Goal: Task Accomplishment & Management: Manage account settings

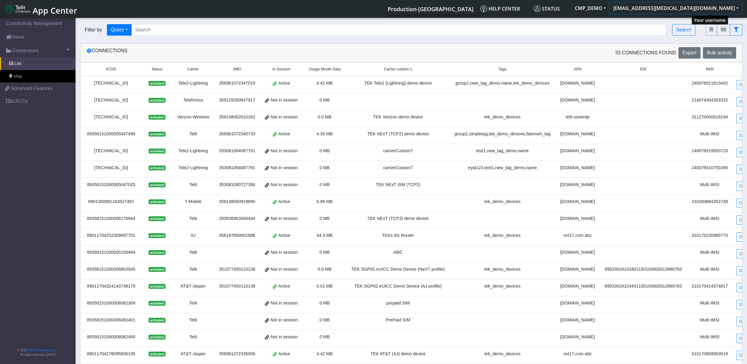
click at [700, 10] on button "[EMAIL_ADDRESS][MEDICAL_DATA][DOMAIN_NAME]" at bounding box center [676, 8] width 133 height 11
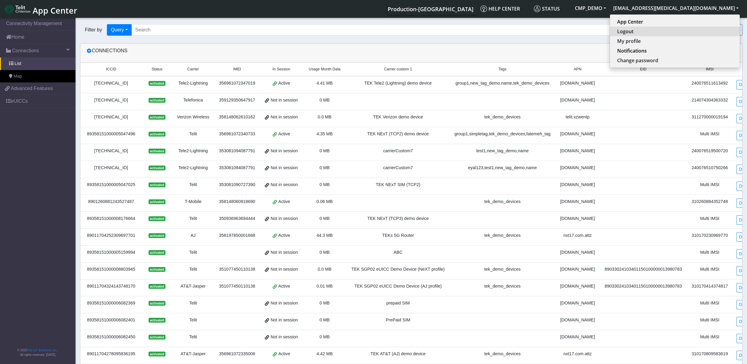
click at [698, 28] on button "Logout" at bounding box center [675, 32] width 130 height 10
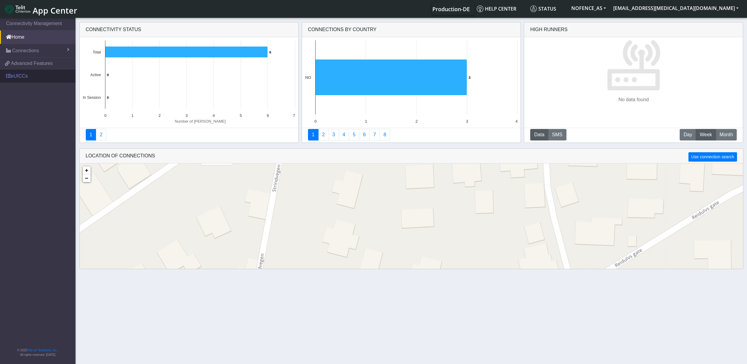
click at [11, 76] on link "eUICCs" at bounding box center [38, 75] width 76 height 13
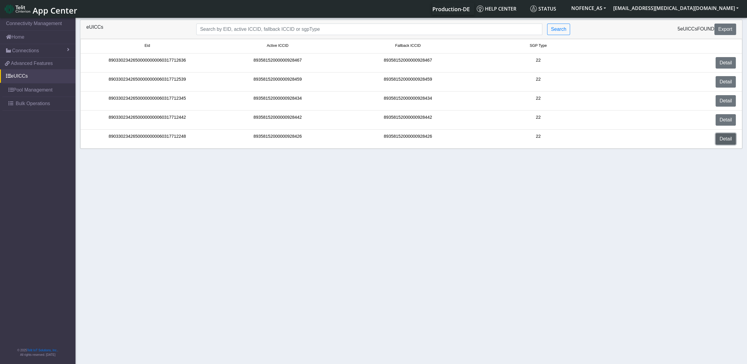
click at [730, 144] on link "Detail" at bounding box center [726, 138] width 20 height 11
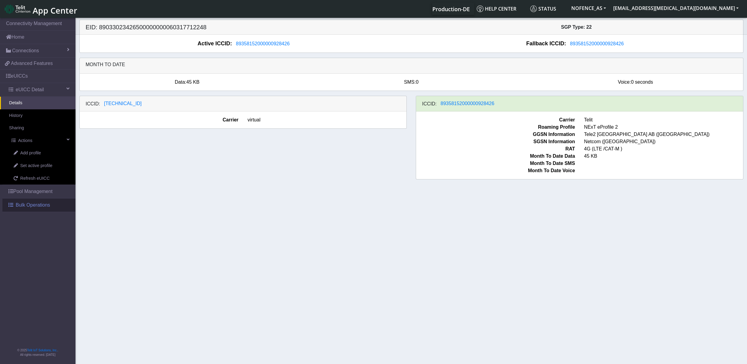
click at [42, 204] on span "Bulk Operations" at bounding box center [33, 204] width 34 height 7
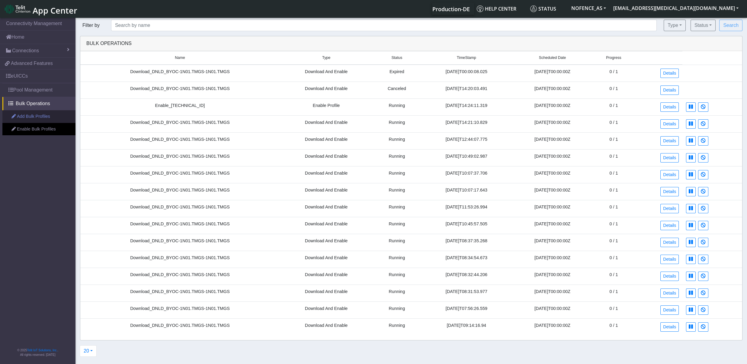
click at [42, 117] on link "Add Bulk Profiles" at bounding box center [38, 116] width 73 height 13
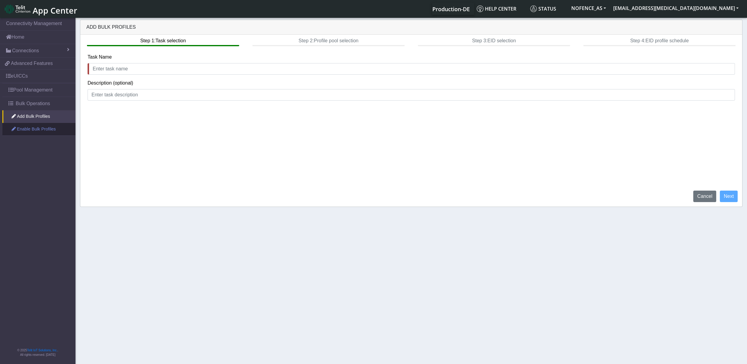
click at [34, 131] on link "Enable Bulk Profiles" at bounding box center [38, 129] width 73 height 13
click at [35, 106] on span "Bulk Operations" at bounding box center [33, 103] width 34 height 7
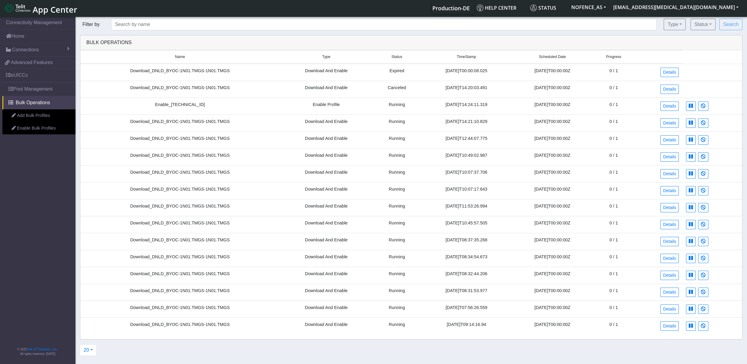
scroll to position [2, 0]
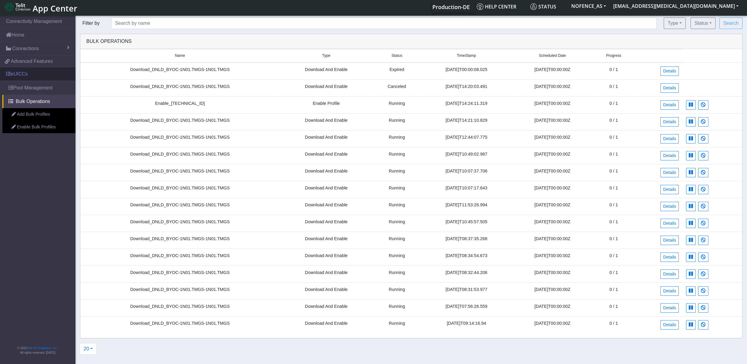
click at [35, 75] on link "eUICCs" at bounding box center [38, 73] width 76 height 13
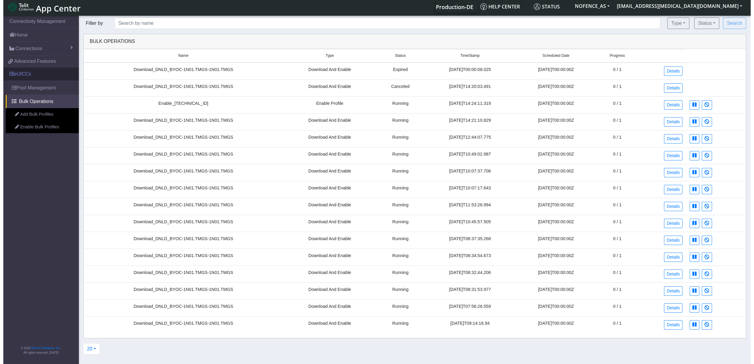
scroll to position [2, 0]
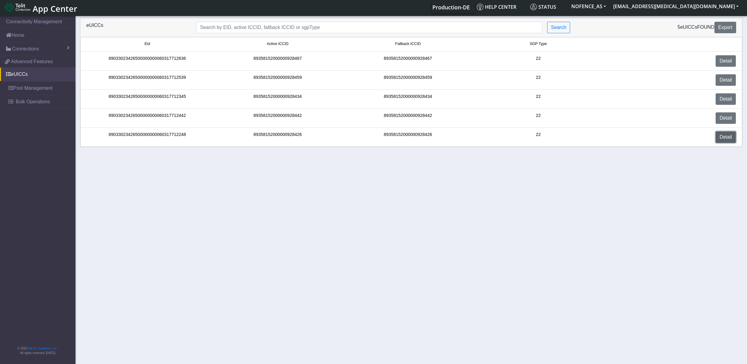
click at [720, 138] on link "Detail" at bounding box center [726, 136] width 20 height 11
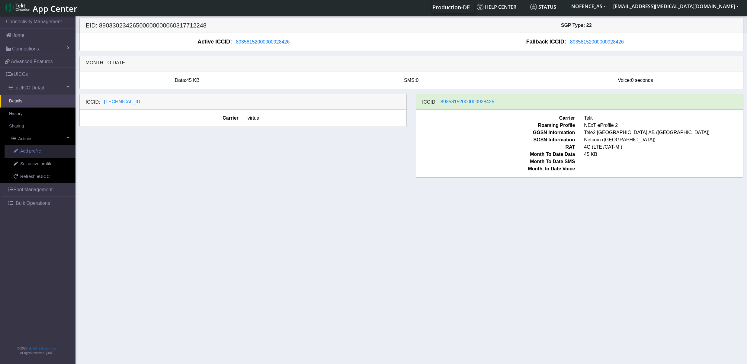
click at [21, 154] on span "Add profile" at bounding box center [30, 151] width 21 height 7
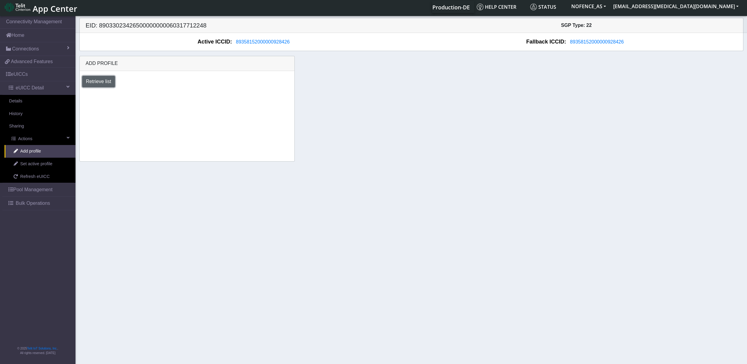
click at [110, 77] on button "Retrieve list" at bounding box center [98, 81] width 33 height 11
click at [82, 92] on select "Select profile to add 1N01.TMGS (available: 0)" at bounding box center [117, 97] width 70 height 11
click at [435, 73] on div "Add profile Retrieve list Select profile to add 1N01.TMGS (available: 0) Add" at bounding box center [411, 109] width 673 height 106
click at [610, 4] on button "NOFENCE_AS" at bounding box center [589, 6] width 42 height 11
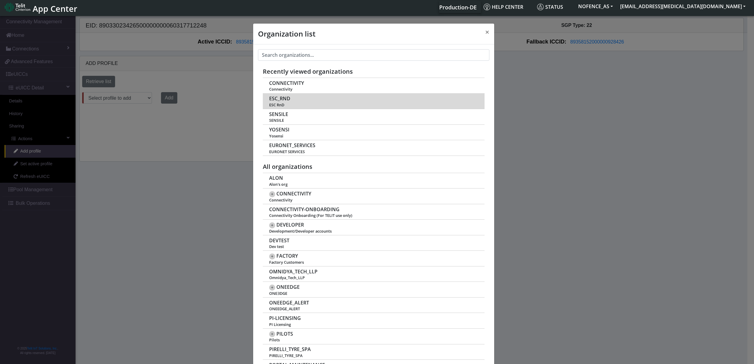
click at [288, 99] on span "ESC_RND" at bounding box center [279, 99] width 21 height 6
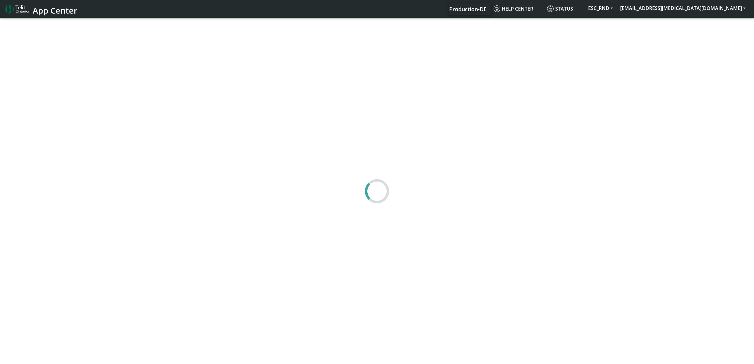
scroll to position [2, 0]
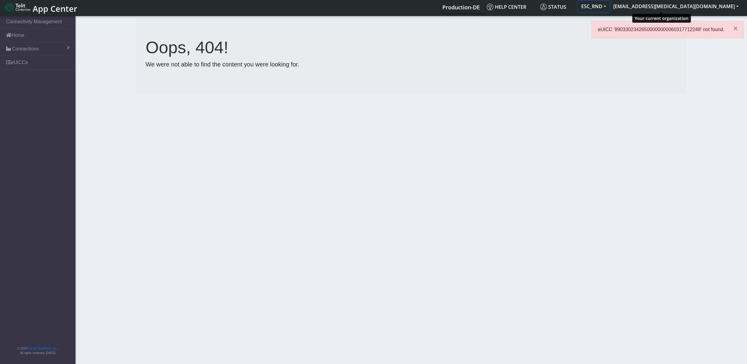
click at [610, 7] on button "ESC_RND" at bounding box center [594, 6] width 32 height 11
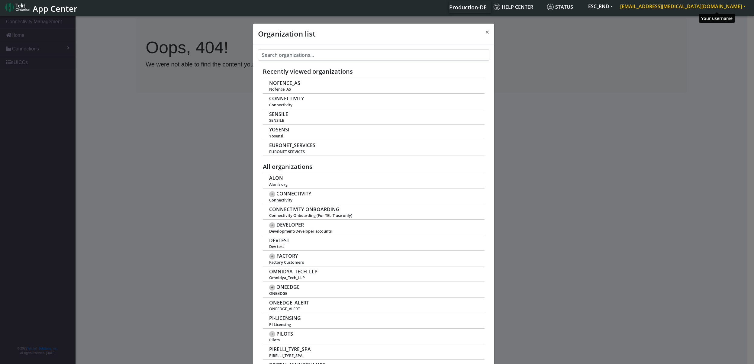
click at [739, 8] on button "[EMAIL_ADDRESS][MEDICAL_DATA][DOMAIN_NAME]" at bounding box center [682, 6] width 133 height 11
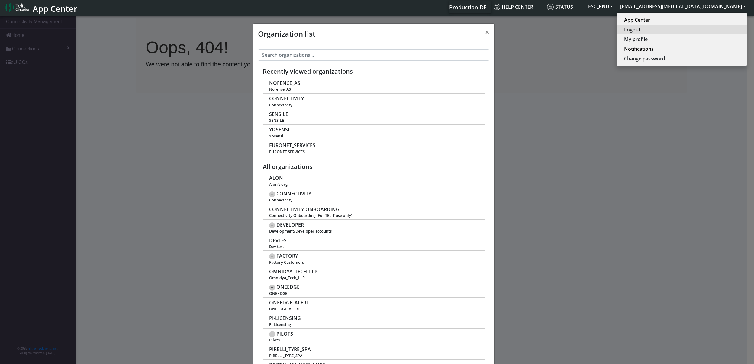
click at [709, 32] on button "Logout" at bounding box center [682, 30] width 130 height 10
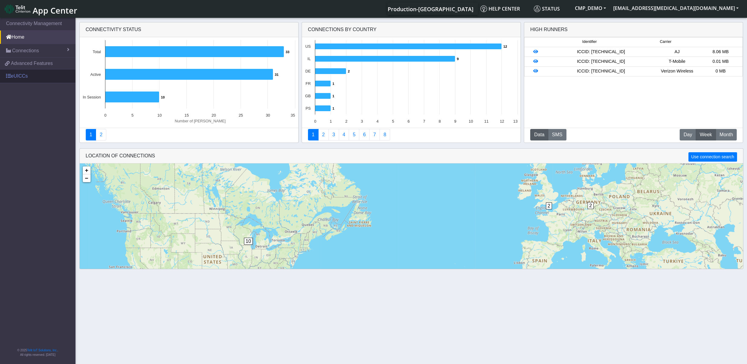
click at [24, 80] on link "eUICCs" at bounding box center [38, 75] width 76 height 13
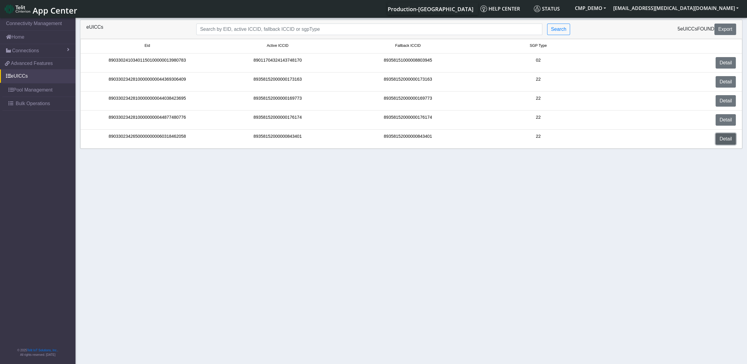
click at [723, 144] on link "Detail" at bounding box center [726, 138] width 20 height 11
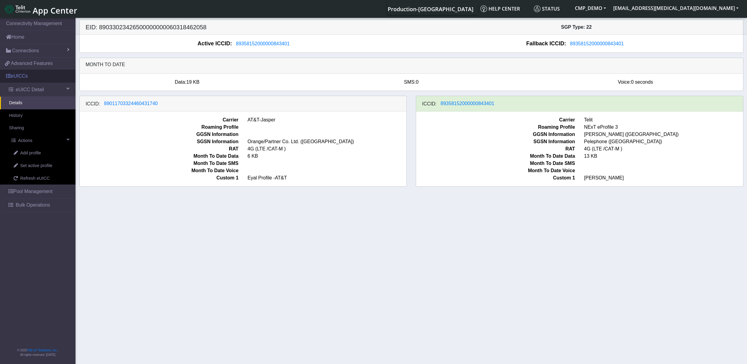
click at [21, 75] on link "eUICCs" at bounding box center [38, 75] width 76 height 13
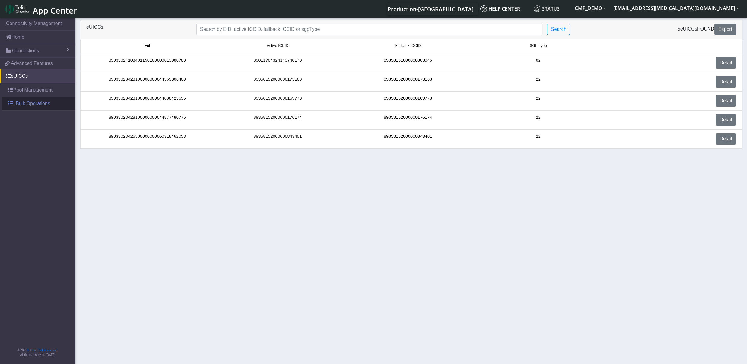
click at [27, 107] on span "Bulk Operations" at bounding box center [33, 103] width 34 height 7
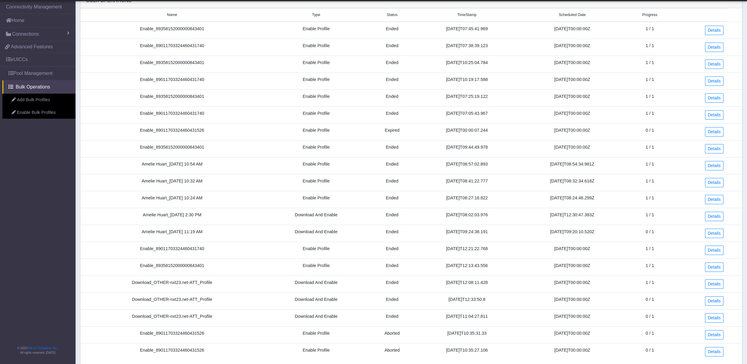
scroll to position [59, 0]
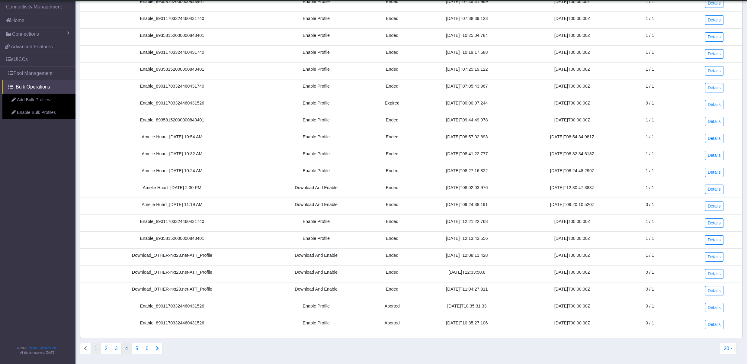
click at [125, 348] on button "4" at bounding box center [126, 348] width 11 height 11
click at [84, 349] on button "Connections list navigation" at bounding box center [85, 348] width 11 height 11
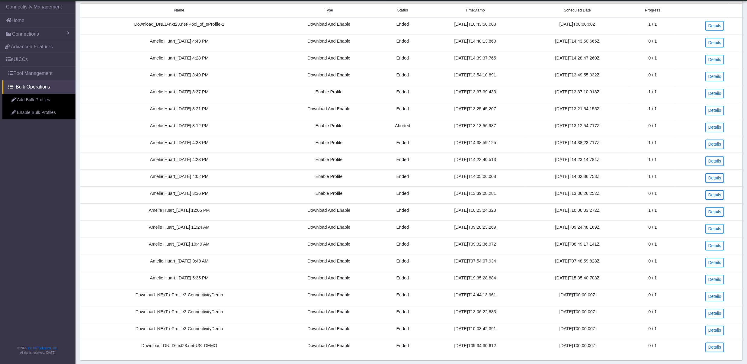
scroll to position [0, 0]
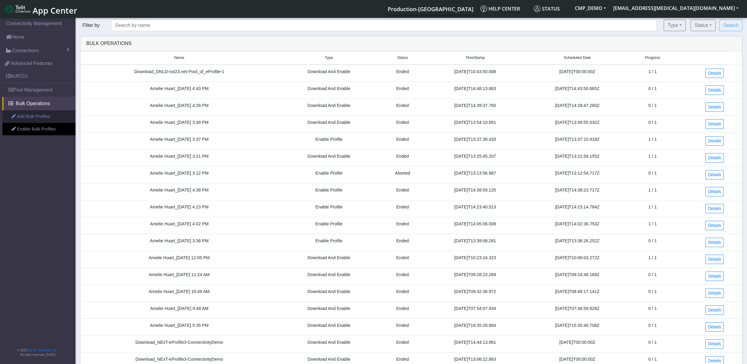
click at [39, 120] on link "Add Bulk Profiles" at bounding box center [38, 116] width 73 height 13
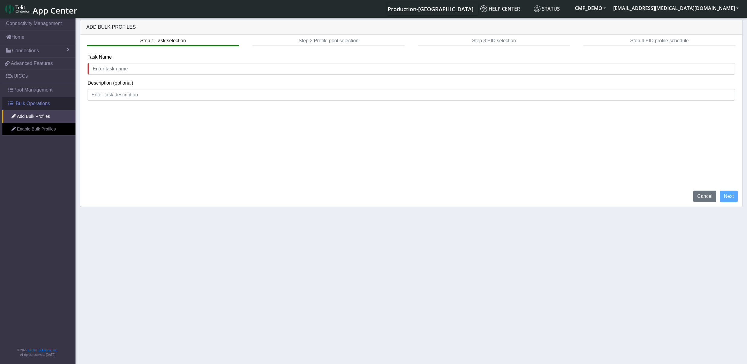
click at [39, 103] on span "Bulk Operations" at bounding box center [33, 103] width 34 height 7
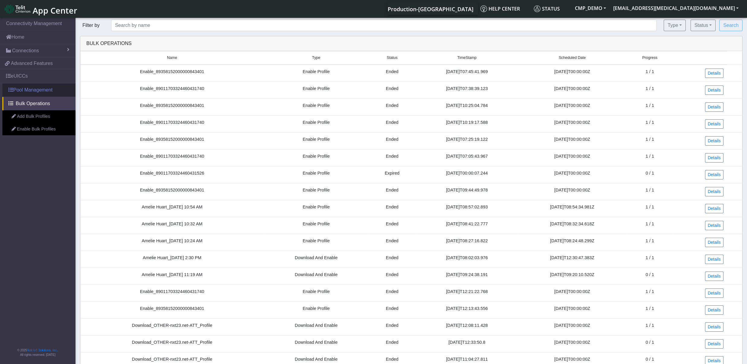
click at [34, 89] on link "Pool Management" at bounding box center [38, 89] width 73 height 13
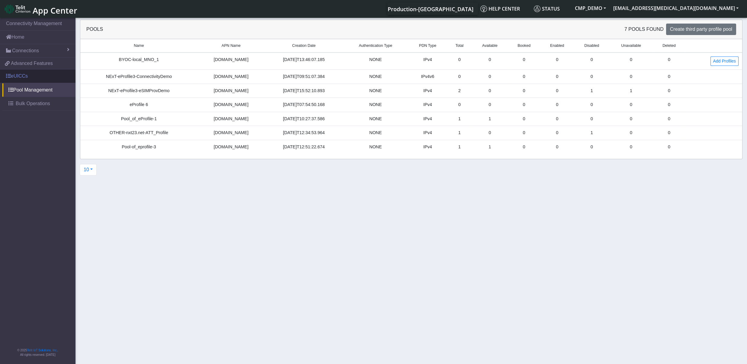
click at [34, 75] on link "eUICCs" at bounding box center [38, 75] width 76 height 13
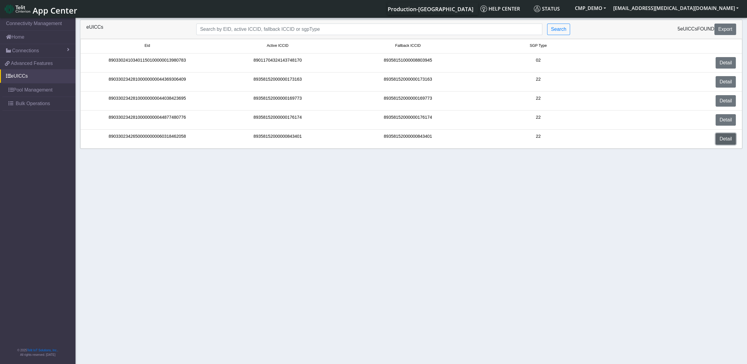
click at [725, 144] on link "Detail" at bounding box center [726, 138] width 20 height 11
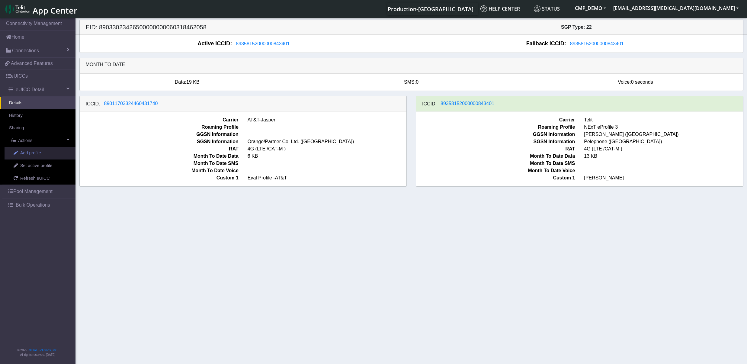
click at [25, 153] on span "Add profile" at bounding box center [30, 153] width 21 height 7
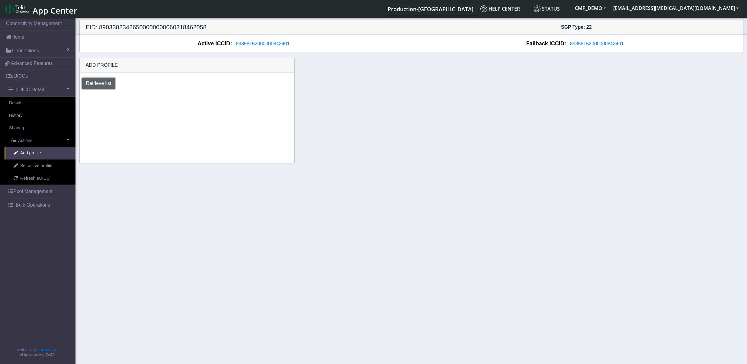
click at [99, 89] on button "Retrieve list" at bounding box center [98, 83] width 33 height 11
click at [82, 94] on select "Select profile to add BYOC-local_MNO_1 (available: 0) NExT-eProfile3-Connectivi…" at bounding box center [140, 99] width 116 height 11
click at [152, 81] on div "Retrieve list" at bounding box center [187, 83] width 219 height 11
click at [17, 51] on span "Connections" at bounding box center [25, 50] width 27 height 7
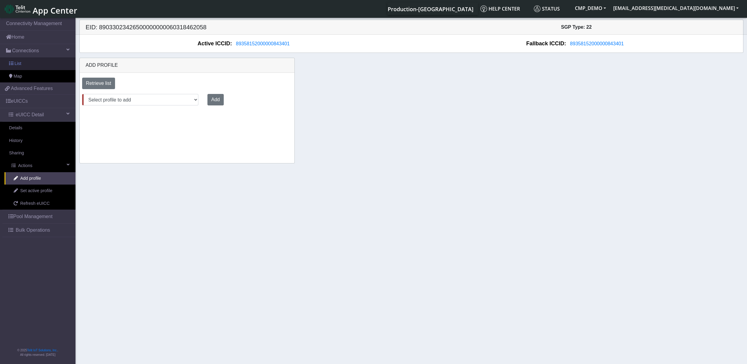
click at [19, 62] on span "List" at bounding box center [17, 63] width 7 height 7
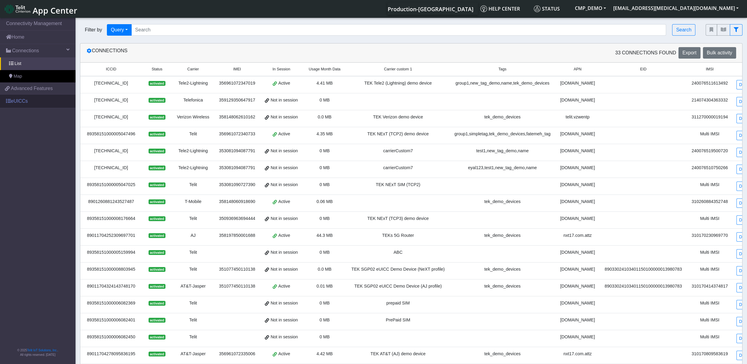
click at [22, 104] on link "eUICCs" at bounding box center [38, 101] width 76 height 13
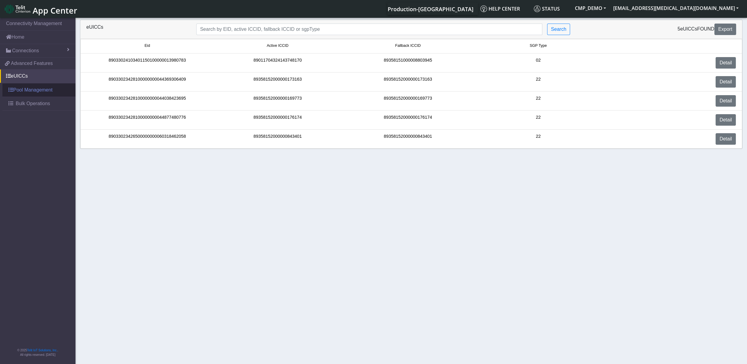
click at [24, 90] on link "Pool Management" at bounding box center [38, 89] width 73 height 13
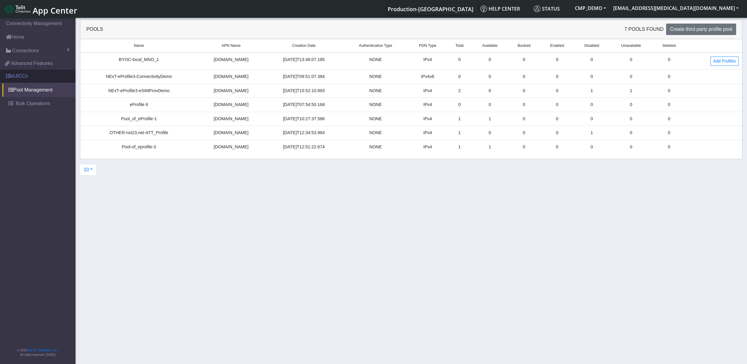
click at [21, 79] on link "eUICCs" at bounding box center [38, 75] width 76 height 13
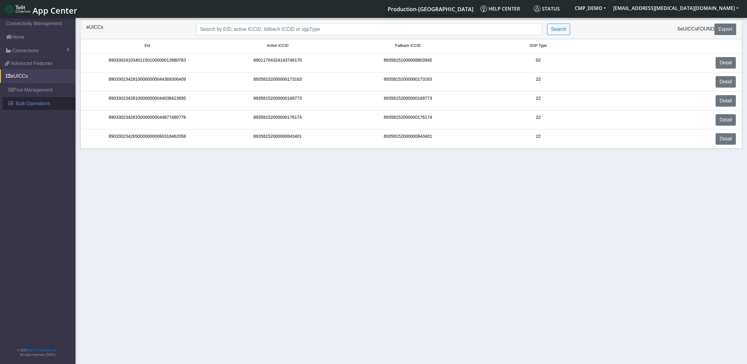
click at [29, 104] on span "Bulk Operations" at bounding box center [33, 103] width 34 height 7
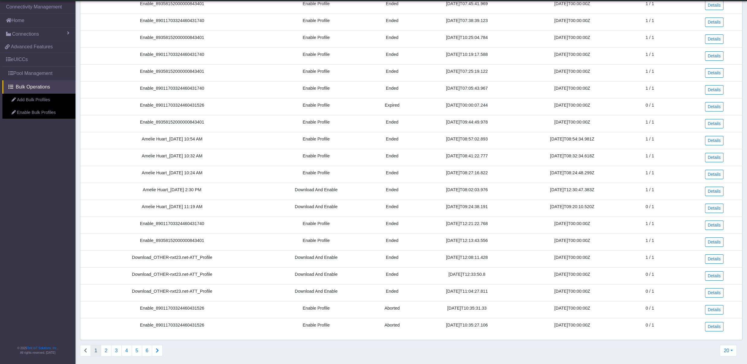
scroll to position [59, 0]
click at [147, 348] on button "6" at bounding box center [147, 348] width 11 height 11
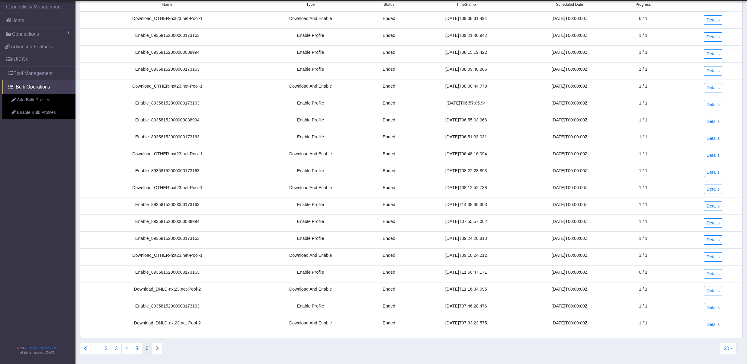
click at [157, 349] on li "Connections list navigation" at bounding box center [157, 348] width 11 height 11
click at [111, 352] on button "2" at bounding box center [106, 348] width 11 height 11
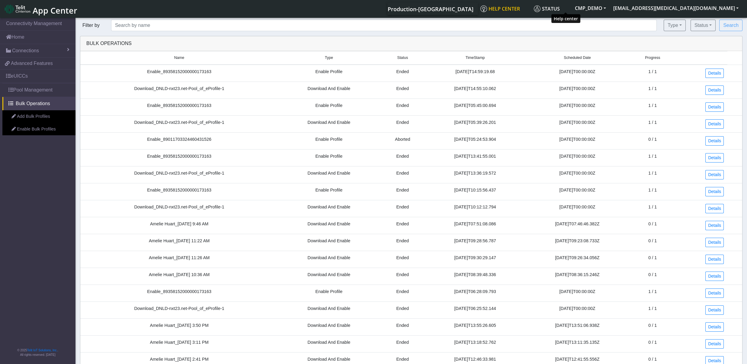
click at [520, 12] on span "Help center" at bounding box center [501, 8] width 40 height 7
click at [44, 91] on link "Pool Management" at bounding box center [38, 89] width 73 height 13
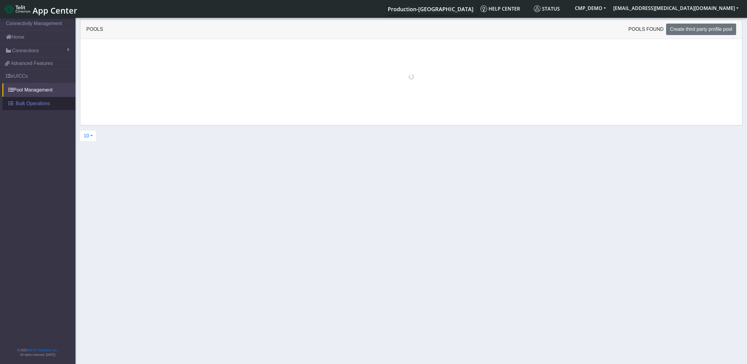
click at [39, 103] on span "Bulk Operations" at bounding box center [33, 103] width 34 height 7
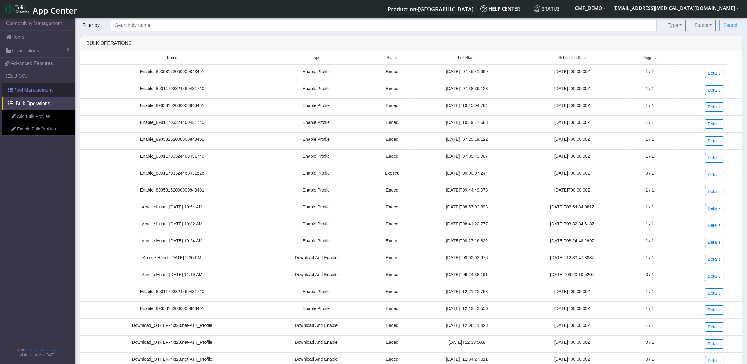
click at [39, 92] on link "Pool Management" at bounding box center [38, 89] width 73 height 13
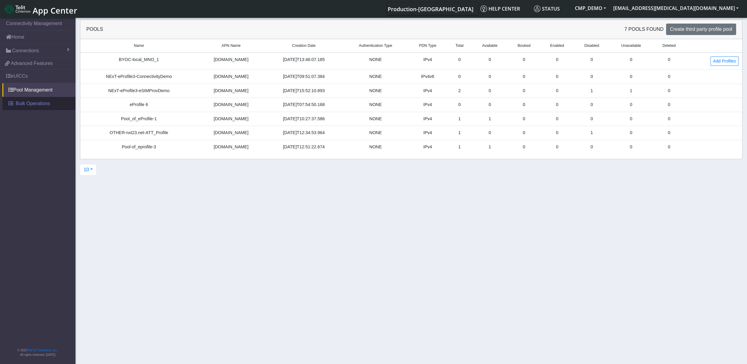
click at [39, 100] on link "Bulk Operations" at bounding box center [38, 103] width 73 height 13
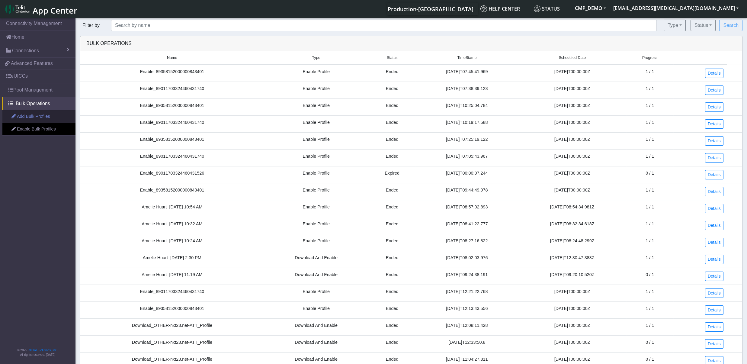
click at [24, 119] on link "Add Bulk Profiles" at bounding box center [38, 116] width 73 height 13
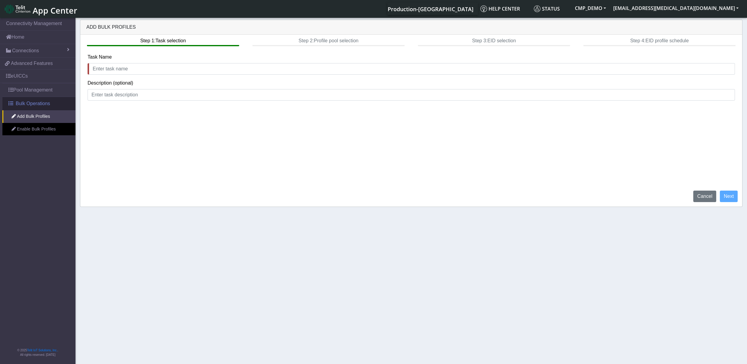
click at [39, 103] on span "Bulk Operations" at bounding box center [33, 103] width 34 height 7
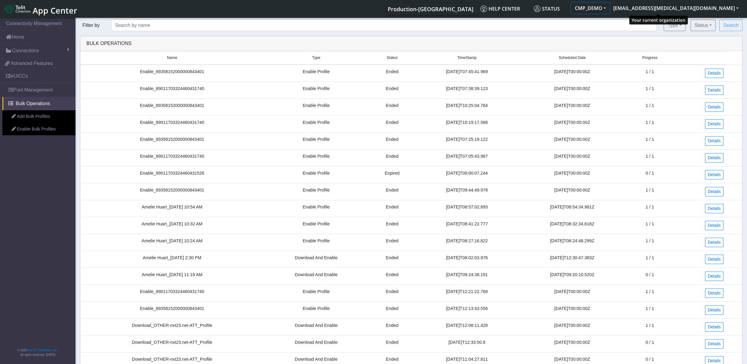
click at [610, 5] on button "CMP_DEMO" at bounding box center [590, 8] width 38 height 11
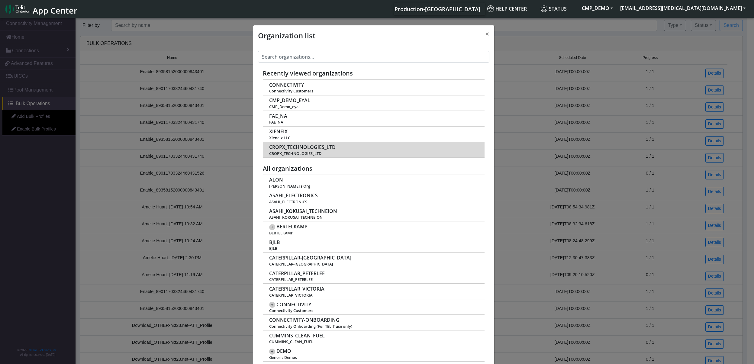
click at [289, 149] on span "CROPX_TECHNOLOGIES_LTD" at bounding box center [302, 147] width 66 height 6
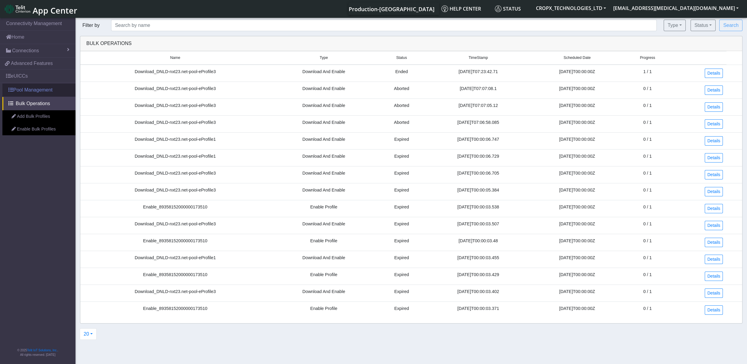
click at [30, 89] on link "Pool Management" at bounding box center [38, 89] width 73 height 13
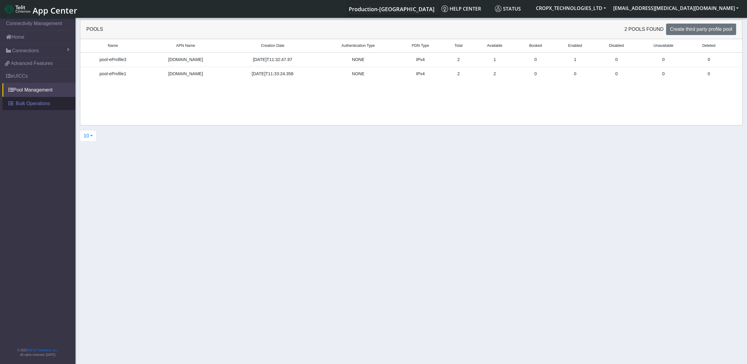
click at [30, 106] on span "Bulk Operations" at bounding box center [33, 103] width 34 height 7
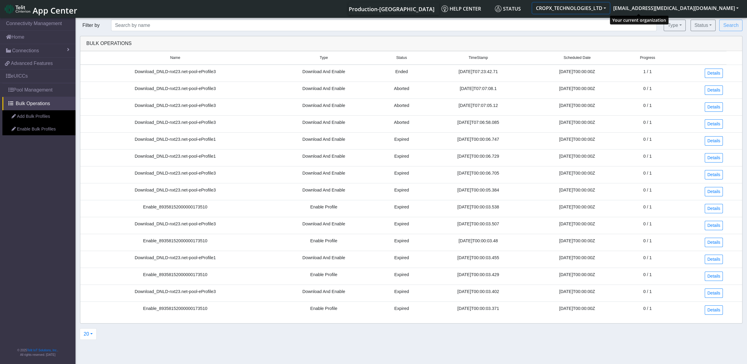
click at [610, 11] on button "CROPX_TECHNOLOGIES_LTD" at bounding box center [570, 8] width 77 height 11
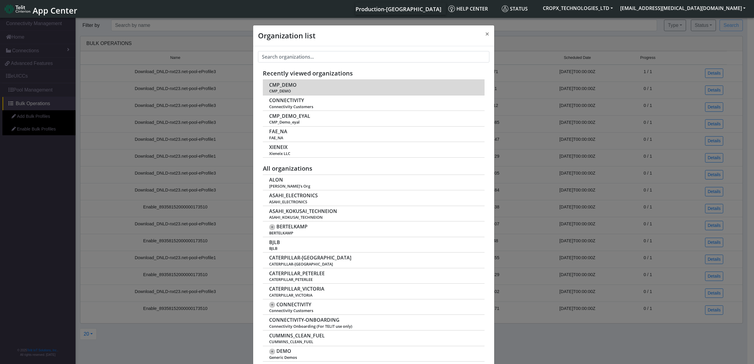
click at [289, 84] on span "CMP_DEMO" at bounding box center [282, 85] width 27 height 6
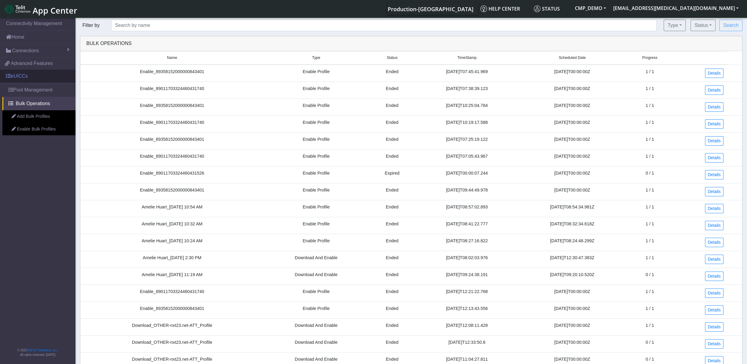
click at [35, 80] on link "eUICCs" at bounding box center [38, 75] width 76 height 13
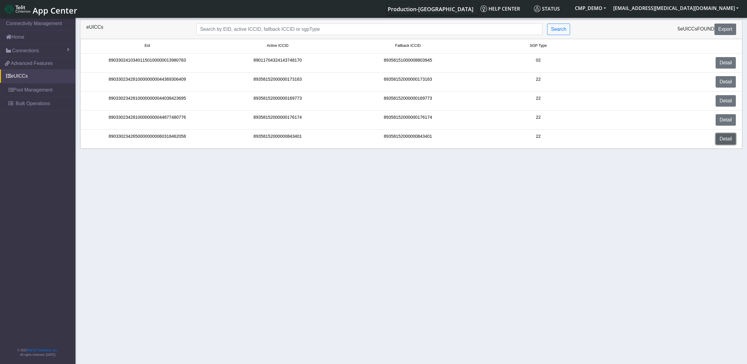
click at [727, 143] on link "Detail" at bounding box center [726, 138] width 20 height 11
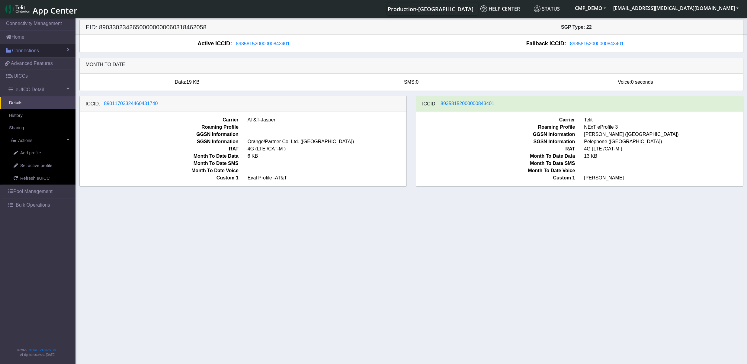
click at [27, 54] on span "Connections" at bounding box center [25, 50] width 27 height 7
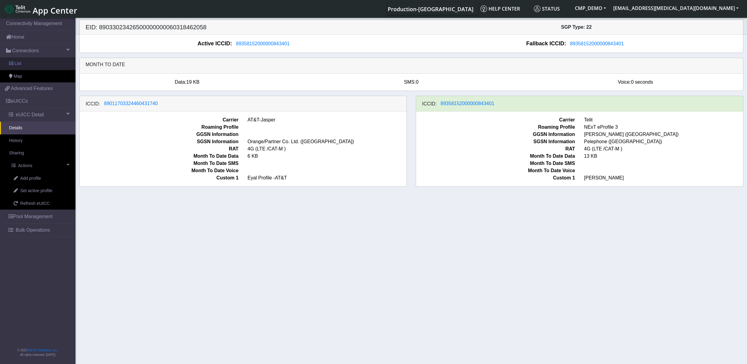
click at [26, 61] on link "List" at bounding box center [38, 63] width 76 height 13
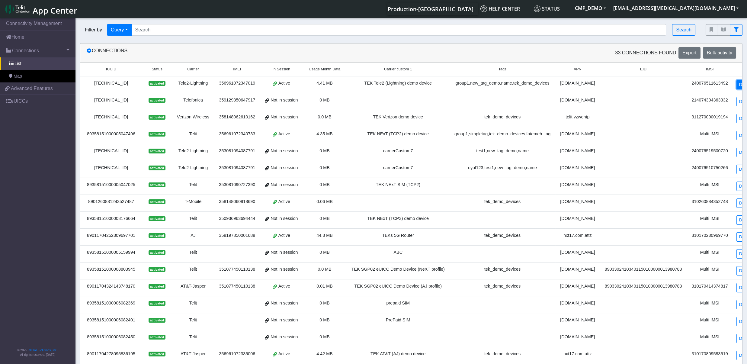
click at [737, 88] on link "Details" at bounding box center [746, 84] width 18 height 9
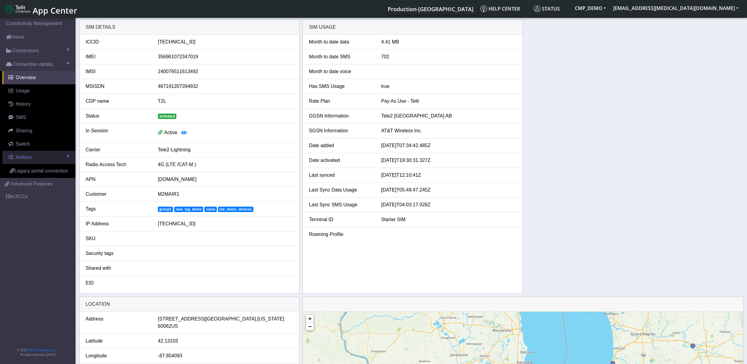
click at [36, 161] on link "Actions" at bounding box center [38, 157] width 73 height 13
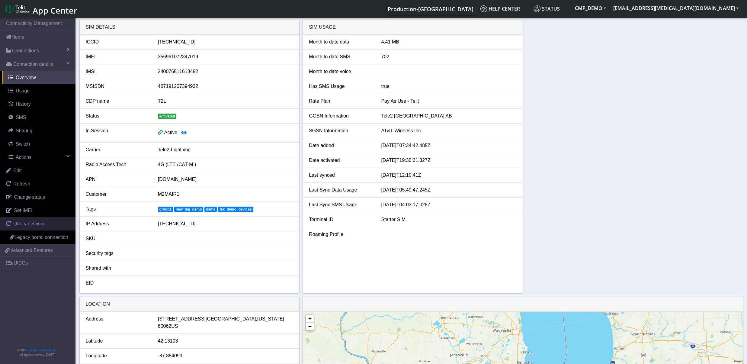
click at [30, 226] on span "Query network" at bounding box center [28, 223] width 31 height 5
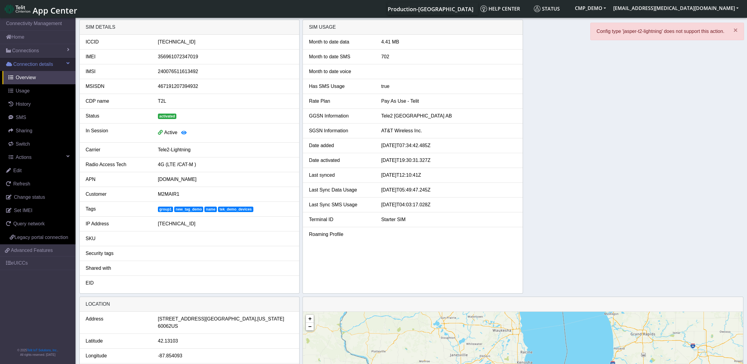
click at [19, 69] on link "Connection details" at bounding box center [38, 64] width 76 height 13
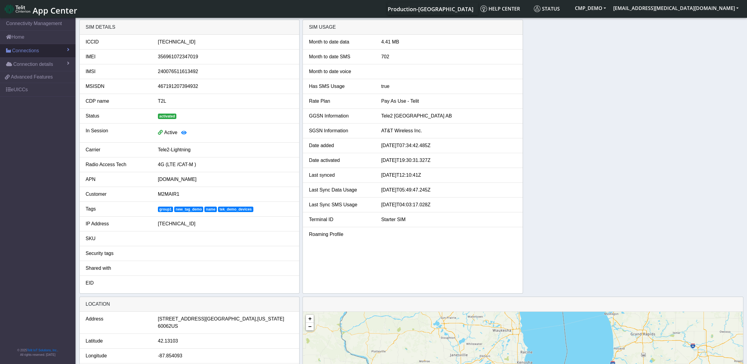
click at [26, 52] on span "Connections" at bounding box center [25, 50] width 27 height 7
click at [24, 65] on link "List" at bounding box center [38, 63] width 76 height 13
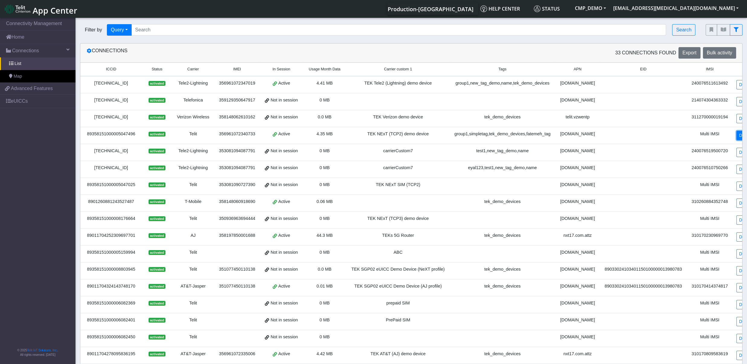
click at [737, 140] on link "Details" at bounding box center [746, 135] width 18 height 9
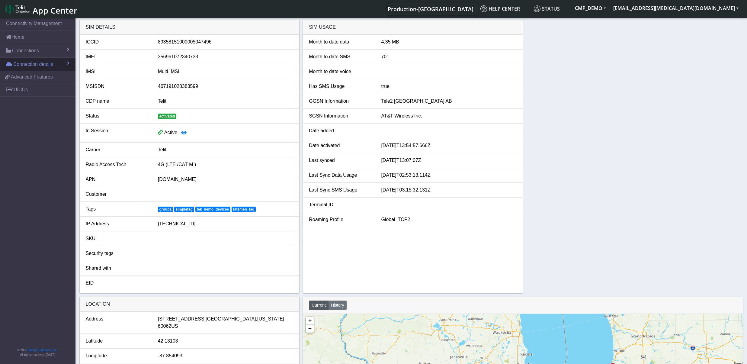
click at [44, 66] on span "Connection details" at bounding box center [33, 64] width 40 height 7
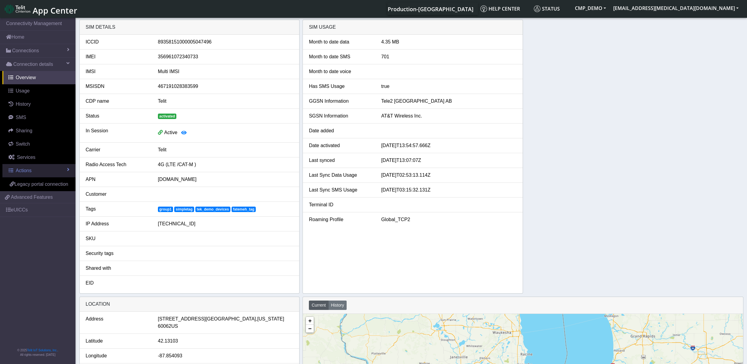
click at [29, 172] on span "Actions" at bounding box center [24, 170] width 16 height 5
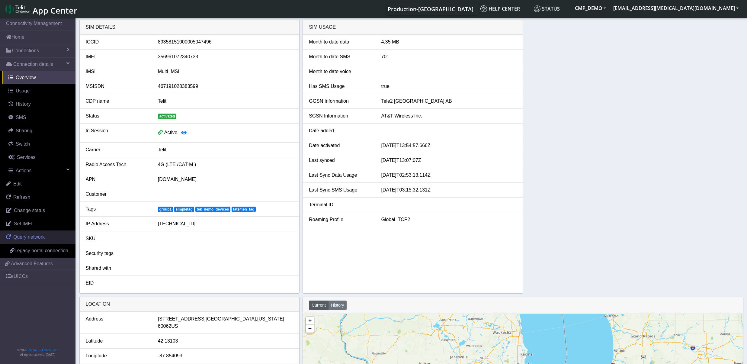
click at [23, 241] on link "Query network" at bounding box center [38, 236] width 76 height 13
drag, startPoint x: 544, startPoint y: 27, endPoint x: 686, endPoint y: 208, distance: 230.1
click at [686, 208] on div "SIM details ICCID [TECHNICAL_ID] IMEI [TECHNICAL_ID] IMSI Multi IMSI MSISDN 467…" at bounding box center [411, 157] width 664 height 274
click at [636, 47] on div "SIM details ICCID [TECHNICAL_ID] IMEI [TECHNICAL_ID] IMSI Multi IMSI MSISDN 467…" at bounding box center [411, 157] width 664 height 274
click at [33, 93] on link "Usage" at bounding box center [38, 90] width 73 height 13
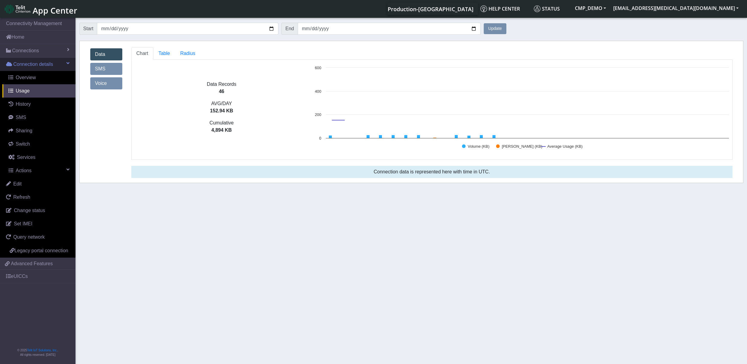
click at [30, 63] on span "Connection details" at bounding box center [33, 64] width 40 height 7
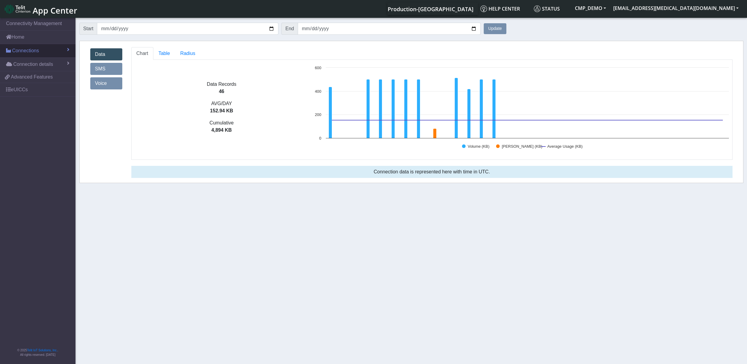
click at [29, 56] on link "Connections" at bounding box center [38, 50] width 76 height 13
click at [29, 66] on link "List" at bounding box center [38, 63] width 76 height 13
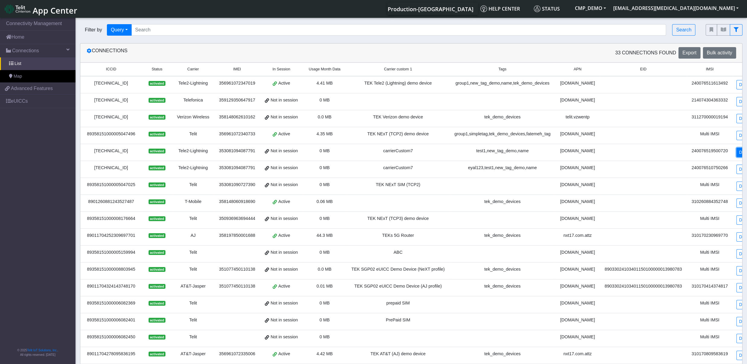
click at [737, 154] on link "Details" at bounding box center [746, 152] width 18 height 9
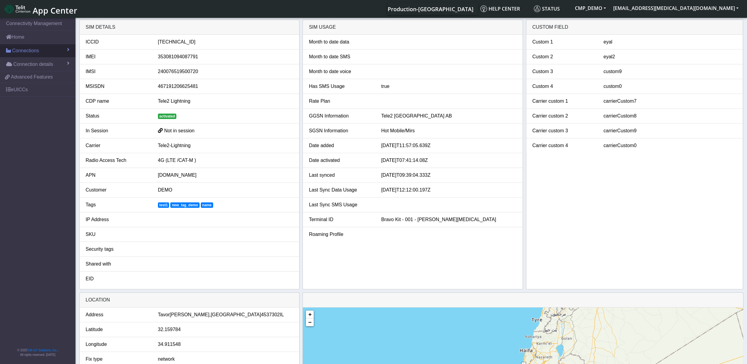
click at [31, 51] on span "Connections" at bounding box center [25, 50] width 27 height 7
click at [18, 66] on span "List" at bounding box center [17, 63] width 7 height 7
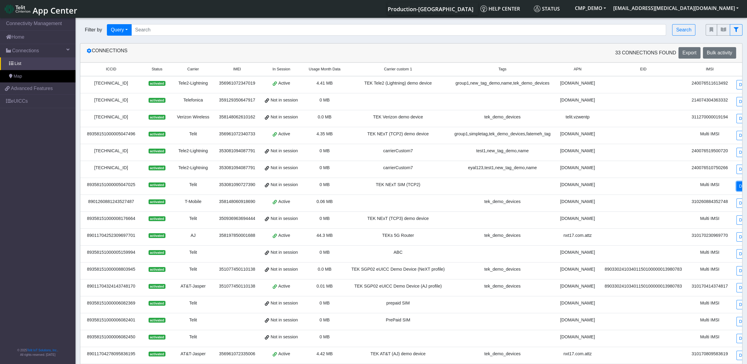
click at [737, 188] on link "Details" at bounding box center [746, 186] width 18 height 9
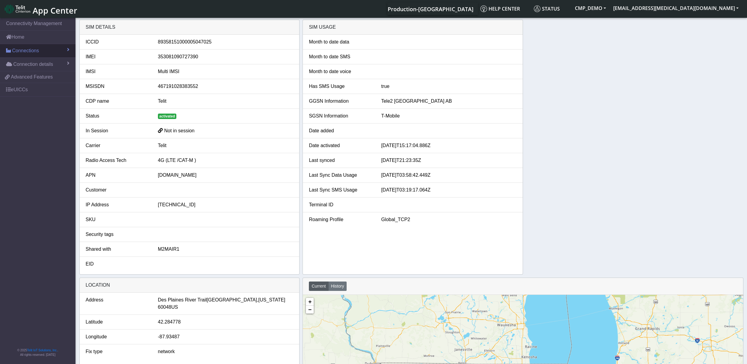
click at [31, 48] on span "Connections" at bounding box center [25, 50] width 27 height 7
click at [31, 61] on link "List" at bounding box center [38, 63] width 76 height 13
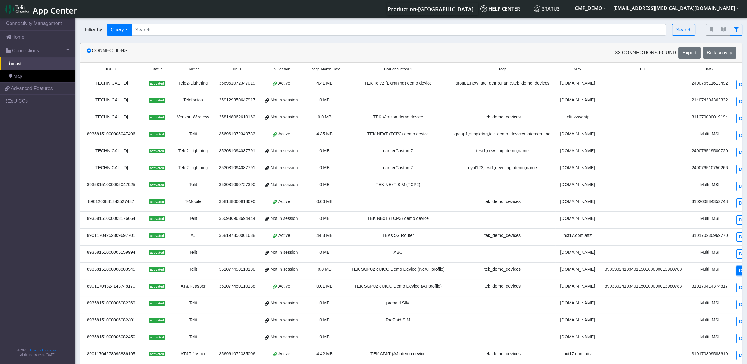
click at [737, 275] on link "Details" at bounding box center [746, 270] width 18 height 9
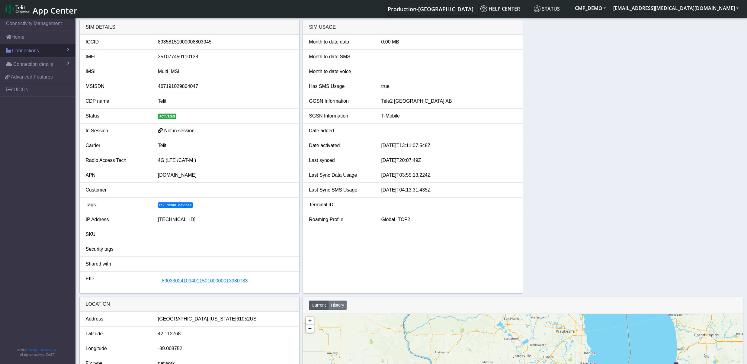
click at [37, 54] on span "Connections" at bounding box center [25, 50] width 27 height 7
click at [27, 61] on link "List" at bounding box center [38, 63] width 76 height 13
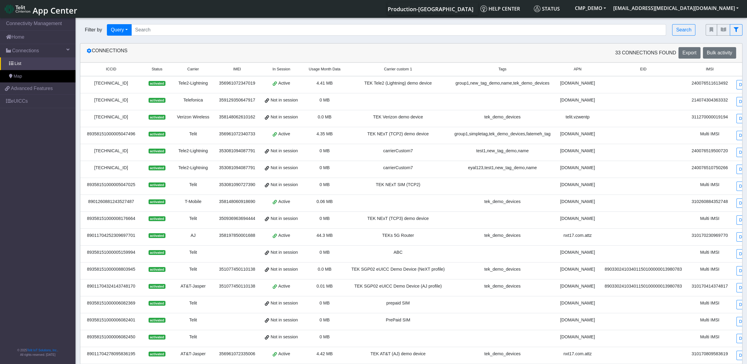
click at [733, 211] on td "Details" at bounding box center [746, 203] width 26 height 17
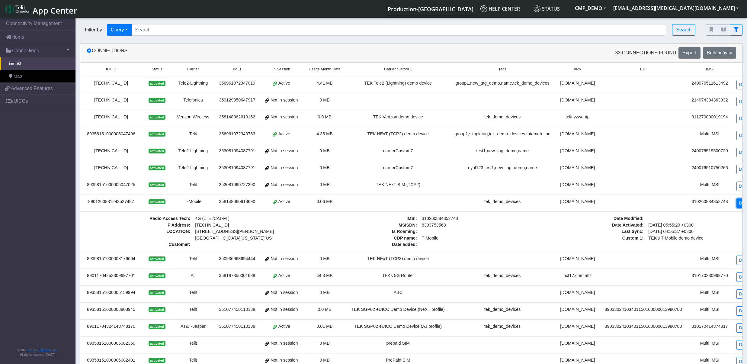
click at [737, 206] on link "Details" at bounding box center [746, 202] width 18 height 9
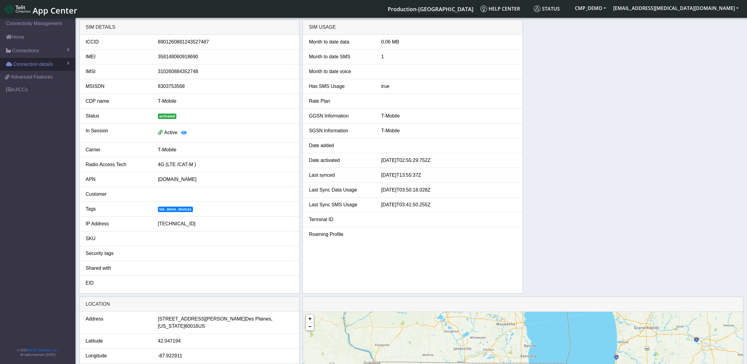
click at [22, 64] on span "Connection details" at bounding box center [33, 64] width 40 height 7
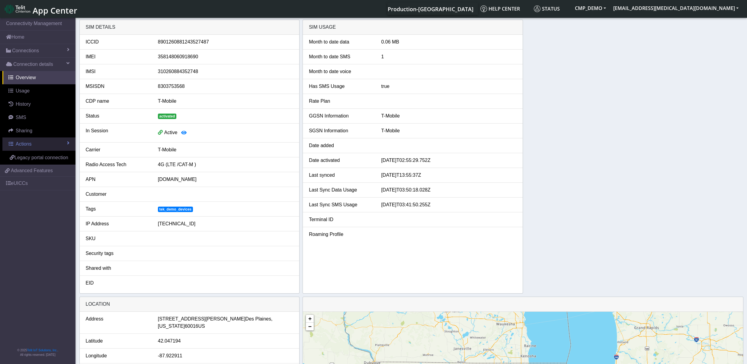
click at [40, 144] on link "Actions" at bounding box center [38, 143] width 73 height 13
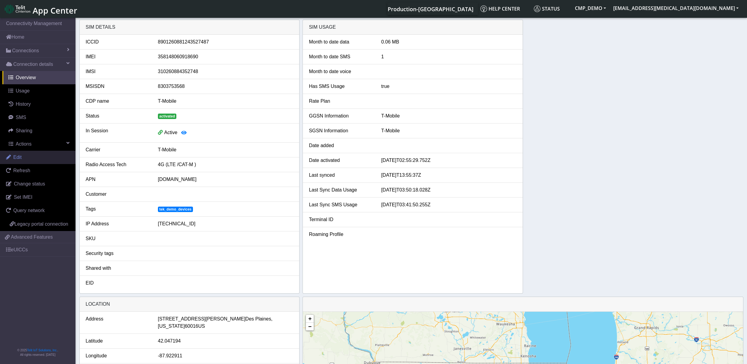
click at [26, 157] on link "Edit" at bounding box center [38, 157] width 76 height 13
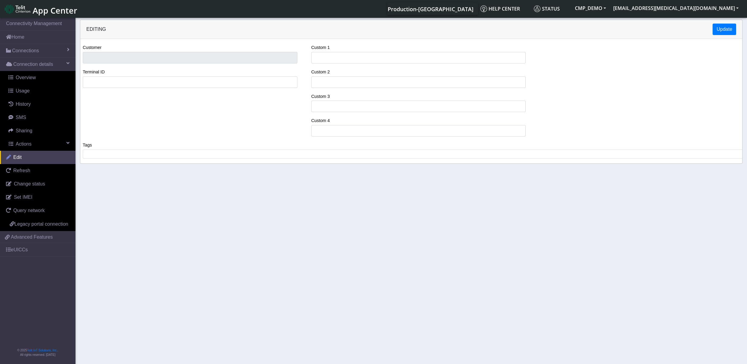
type input "TEK's T-Mobile demo device"
type input "DIGI WR31"
type input "LE910NA-V2"
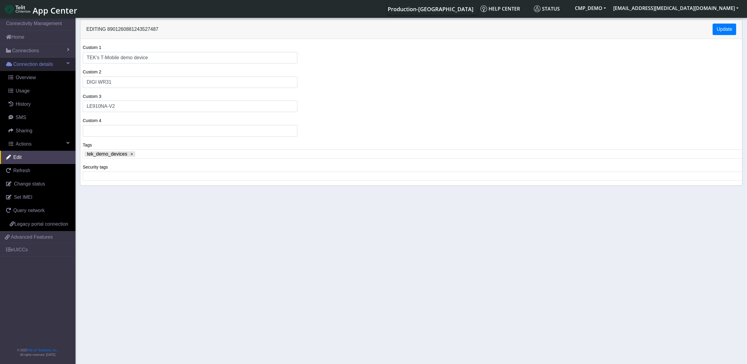
click at [34, 68] on span "Connection details" at bounding box center [33, 64] width 40 height 7
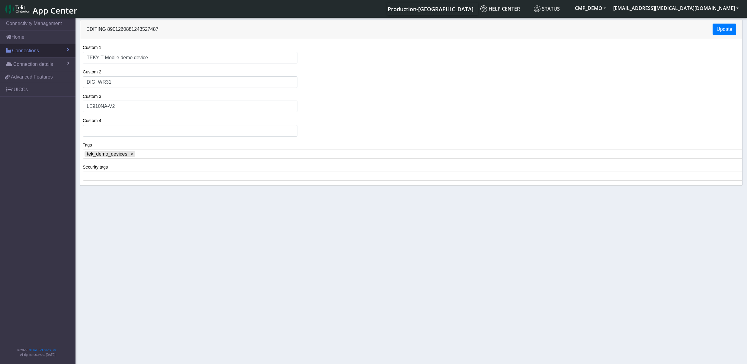
click at [32, 52] on span "Connections" at bounding box center [25, 50] width 27 height 7
click at [37, 67] on link "List" at bounding box center [38, 63] width 76 height 13
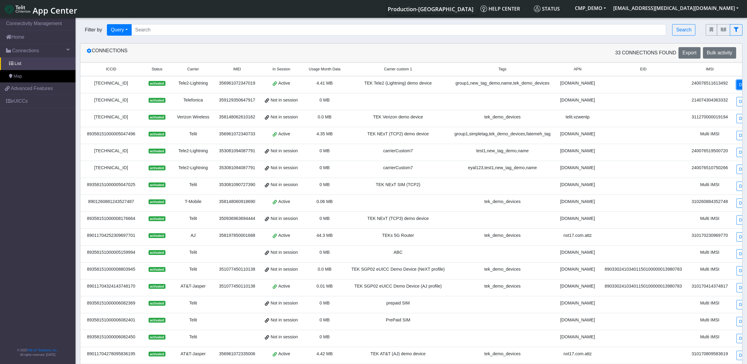
click at [737, 82] on link "Details" at bounding box center [746, 84] width 18 height 9
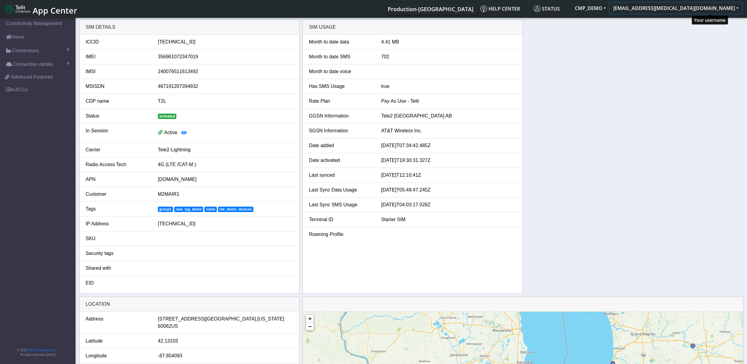
click at [721, 9] on button "[EMAIL_ADDRESS][MEDICAL_DATA][DOMAIN_NAME]" at bounding box center [676, 8] width 133 height 11
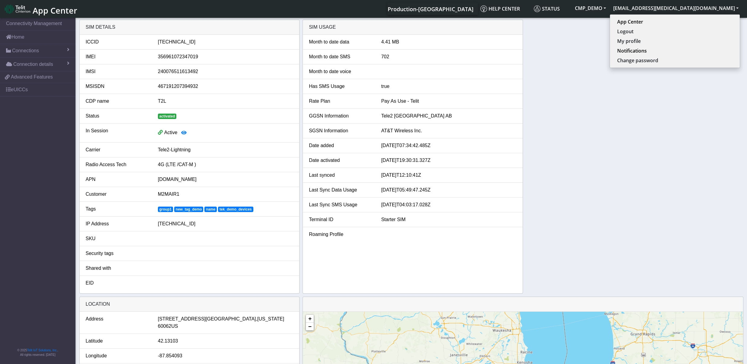
click at [555, 121] on div "SIM details ICCID [TECHNICAL_ID] IMEI [TECHNICAL_ID] IMSI [TECHNICAL_ID] MSISDN…" at bounding box center [411, 157] width 664 height 274
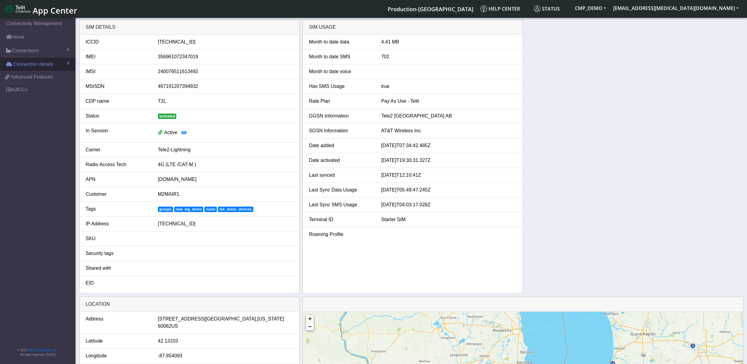
click at [42, 62] on span "Connection details" at bounding box center [33, 64] width 40 height 7
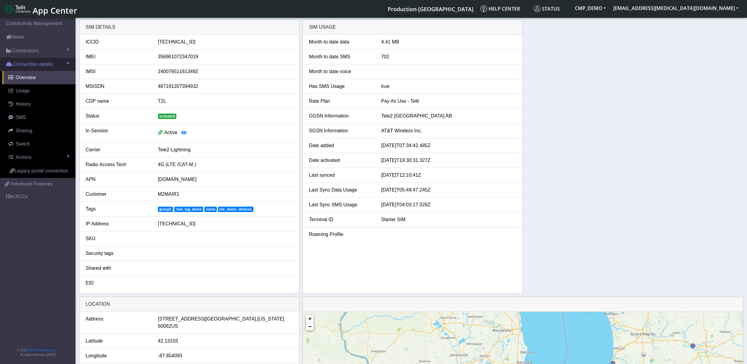
click at [30, 64] on span "Connection details" at bounding box center [33, 64] width 40 height 7
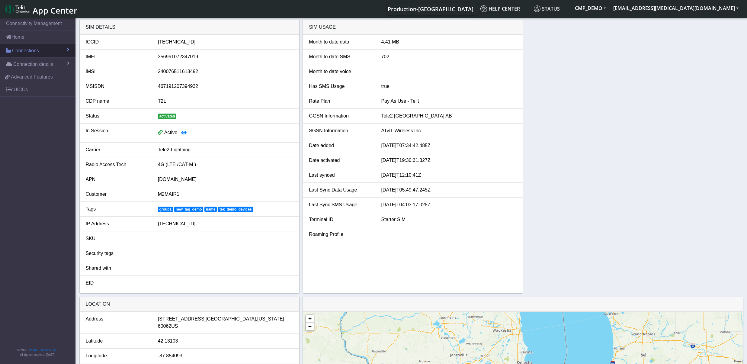
click at [27, 52] on span "Connections" at bounding box center [25, 50] width 27 height 7
click at [27, 63] on link "List" at bounding box center [38, 63] width 76 height 13
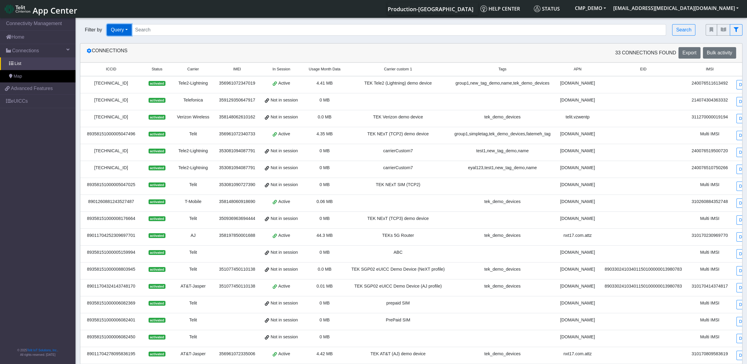
click at [128, 30] on button "Query" at bounding box center [119, 29] width 25 height 11
click at [123, 85] on button "Country" at bounding box center [131, 83] width 48 height 10
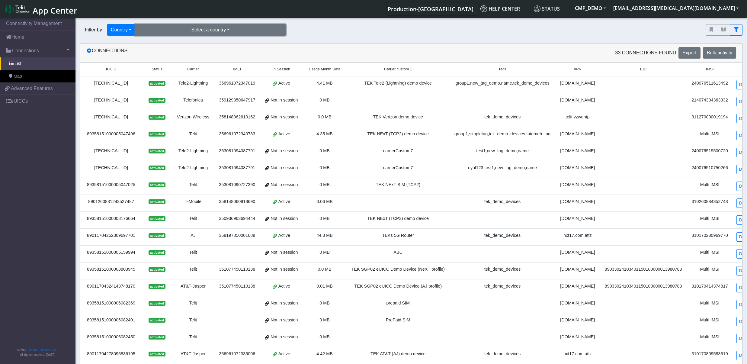
click at [221, 31] on button "Select a country" at bounding box center [210, 29] width 151 height 11
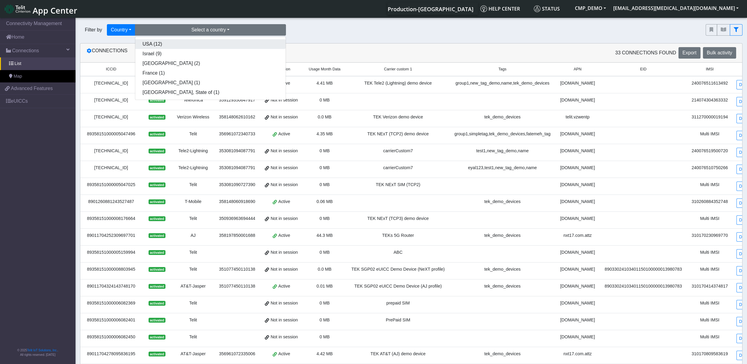
click at [191, 47] on button "USA (12)" at bounding box center [210, 44] width 150 height 10
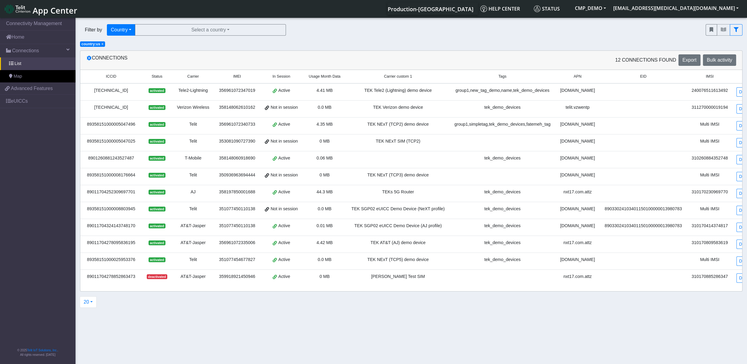
click at [101, 44] on span "× country:us" at bounding box center [92, 43] width 25 height 5
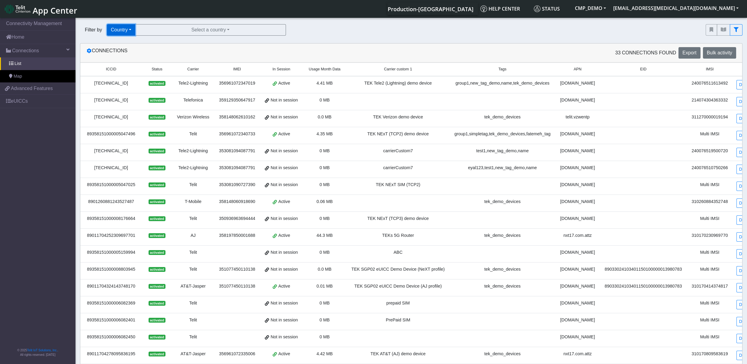
click at [127, 28] on button "Country" at bounding box center [121, 29] width 28 height 11
click at [126, 73] on button "Tags" at bounding box center [131, 73] width 48 height 10
click at [213, 30] on button "Tags" at bounding box center [203, 29] width 151 height 11
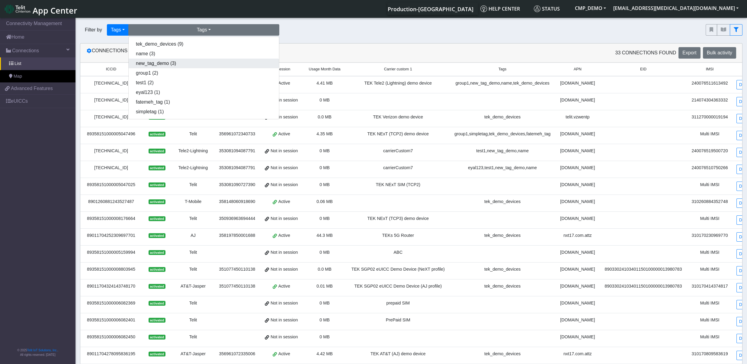
click at [166, 63] on button "new_tag_demo (3)" at bounding box center [204, 64] width 150 height 10
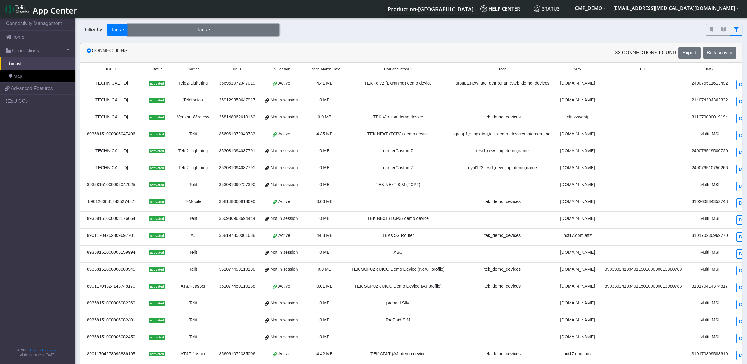
click at [216, 30] on button "Tags" at bounding box center [203, 29] width 151 height 11
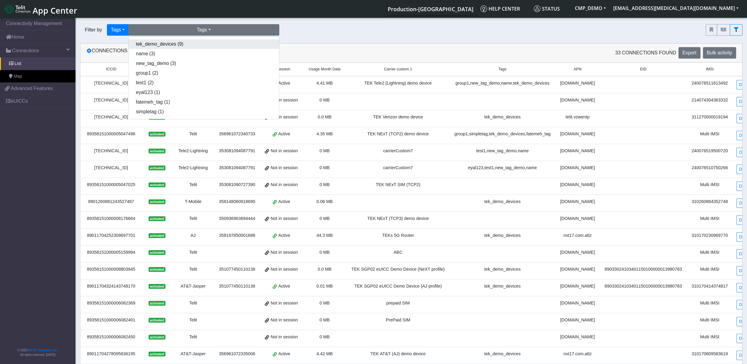
click at [169, 45] on button "tek_demo_devices (9)" at bounding box center [204, 44] width 150 height 10
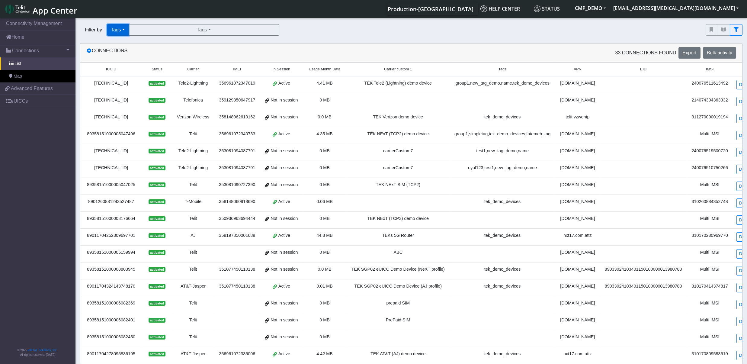
click at [120, 30] on button "Tags" at bounding box center [118, 29] width 22 height 11
click at [125, 55] on button "In Session" at bounding box center [131, 54] width 48 height 10
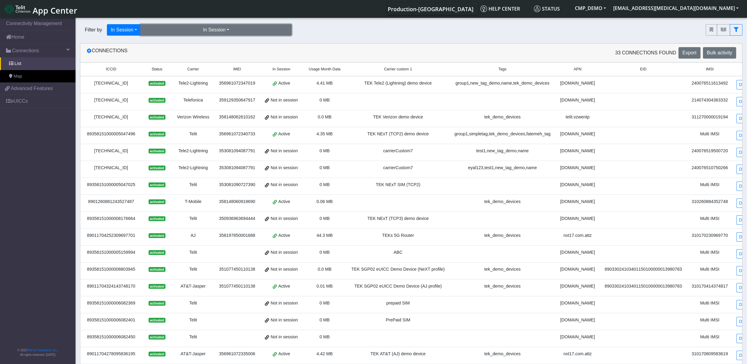
click at [179, 30] on button "In Session" at bounding box center [216, 29] width 151 height 11
click at [172, 43] on button "Yes (10)" at bounding box center [216, 44] width 150 height 10
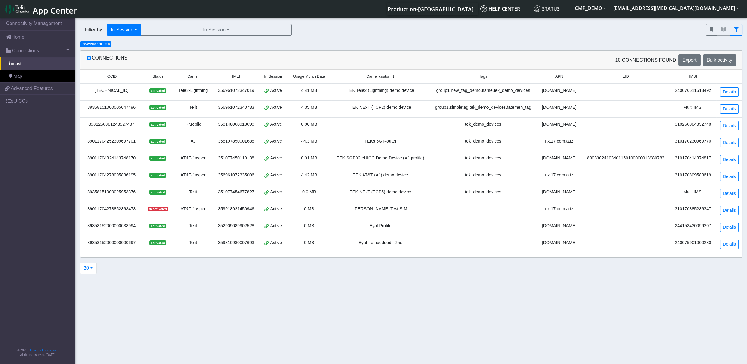
click at [106, 43] on span "× inSession:true" at bounding box center [95, 43] width 31 height 5
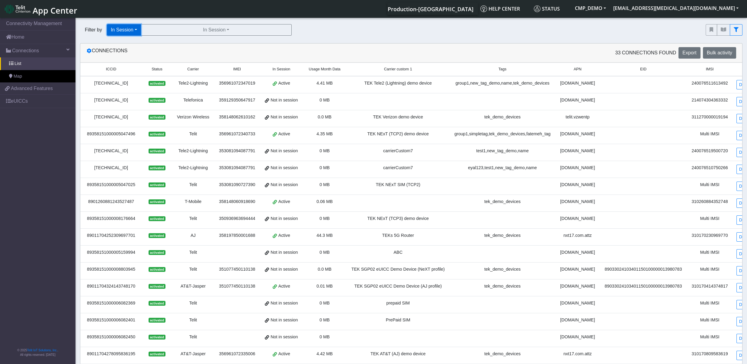
click at [133, 29] on button "In Session" at bounding box center [124, 29] width 34 height 11
click at [127, 77] on button "Tags" at bounding box center [131, 73] width 48 height 10
click at [181, 25] on button "Tags" at bounding box center [203, 29] width 151 height 11
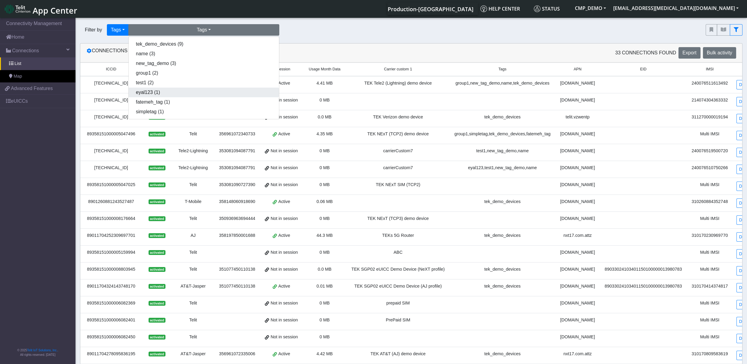
click at [159, 93] on button "eyal123 (1)" at bounding box center [204, 93] width 150 height 10
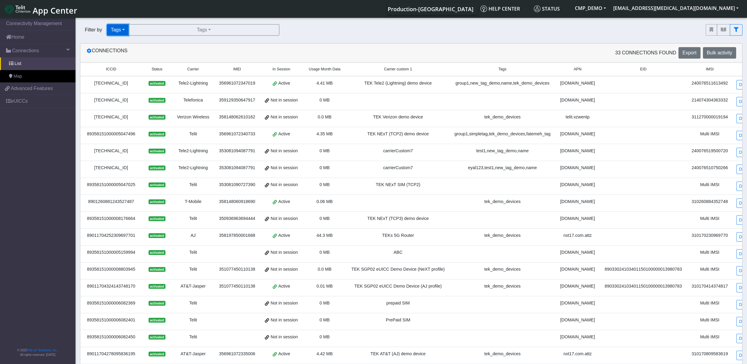
click at [124, 29] on button "Tags" at bounding box center [118, 29] width 22 height 11
click at [123, 41] on button "Query" at bounding box center [131, 44] width 48 height 10
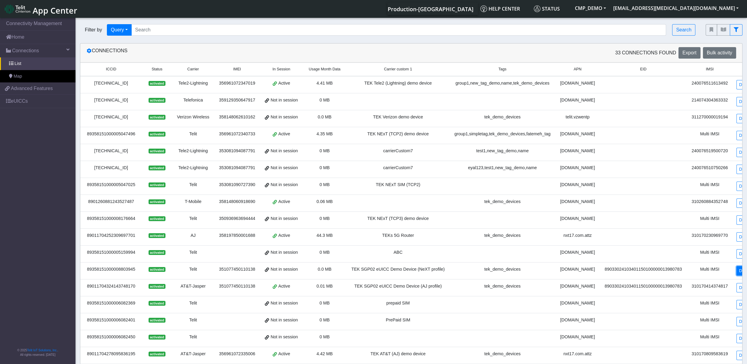
click at [737, 275] on link "Details" at bounding box center [746, 270] width 18 height 9
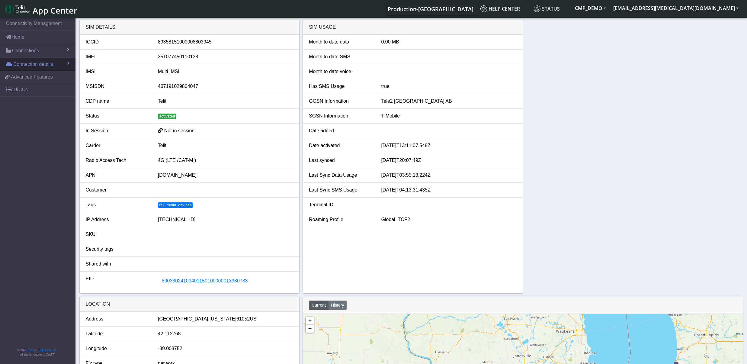
click at [25, 67] on span "Connection details" at bounding box center [33, 64] width 40 height 7
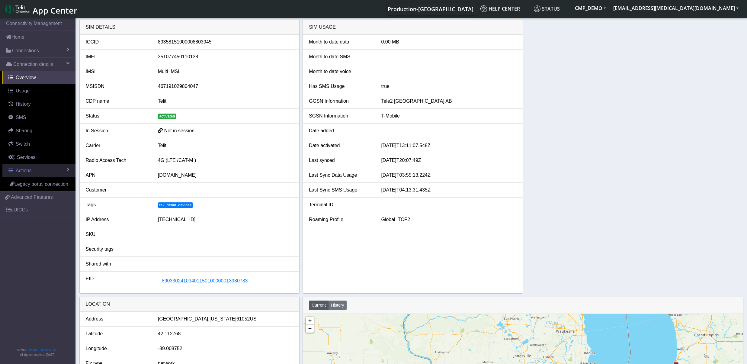
click at [25, 170] on span "Actions" at bounding box center [24, 170] width 16 height 5
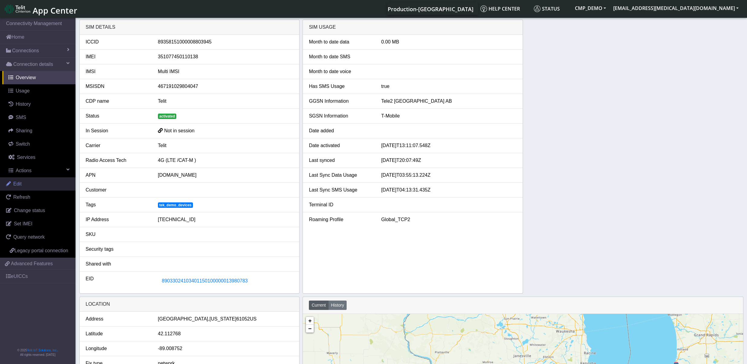
click at [29, 188] on link "Edit" at bounding box center [38, 183] width 76 height 13
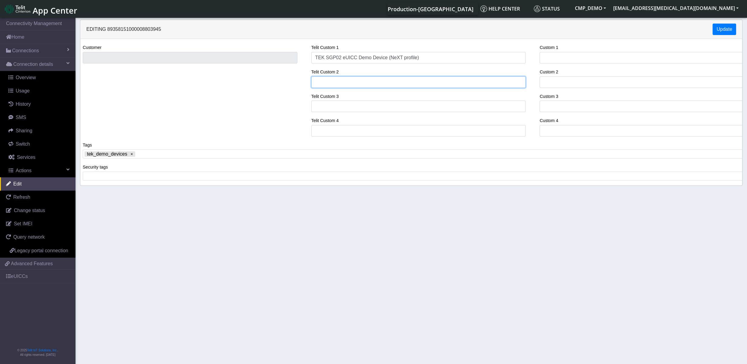
click at [441, 81] on input "Telit Custom 2" at bounding box center [418, 81] width 215 height 11
click at [23, 78] on span "Overview" at bounding box center [26, 77] width 20 height 5
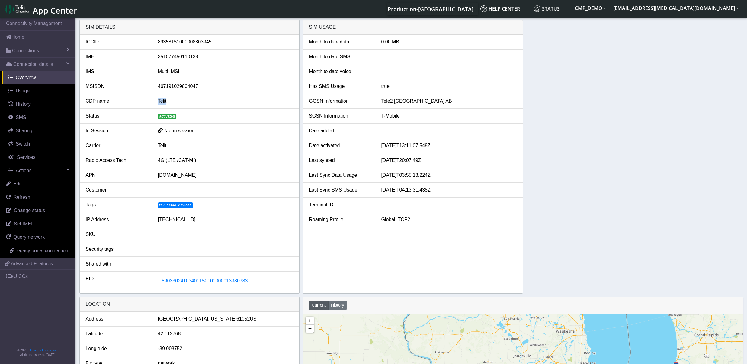
drag, startPoint x: 171, startPoint y: 103, endPoint x: 159, endPoint y: 102, distance: 12.4
click at [159, 102] on div "Telit" at bounding box center [225, 101] width 144 height 7
click at [143, 107] on li "CDP name Telit" at bounding box center [190, 101] width 220 height 15
click at [125, 104] on div "CDP name" at bounding box center [117, 101] width 72 height 7
click at [29, 173] on span "Actions" at bounding box center [24, 170] width 16 height 5
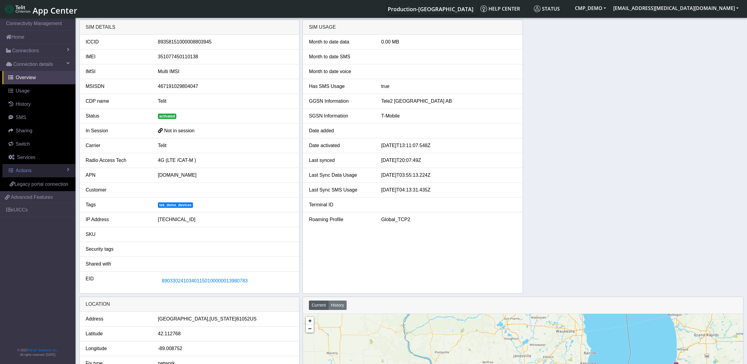
click at [29, 173] on span "Actions" at bounding box center [24, 170] width 16 height 5
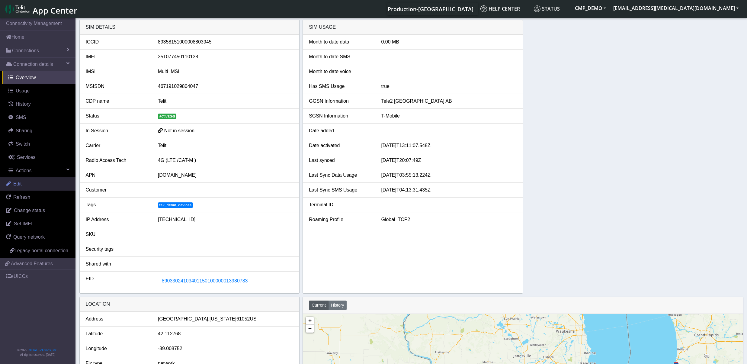
click at [25, 186] on link "Edit" at bounding box center [38, 183] width 76 height 13
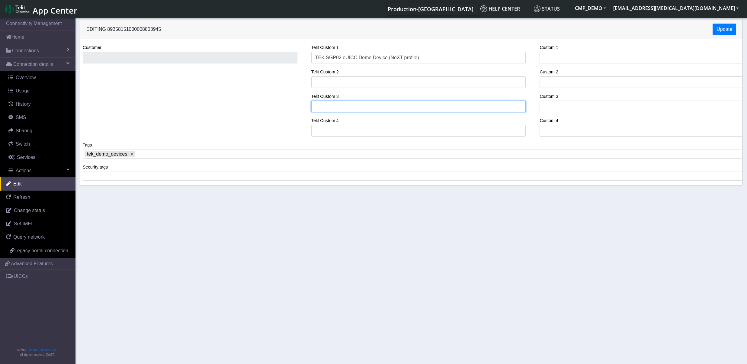
click at [429, 104] on input "Telit Custom 1" at bounding box center [418, 106] width 215 height 11
click at [336, 81] on input "Telit Custom 2" at bounding box center [418, 81] width 215 height 11
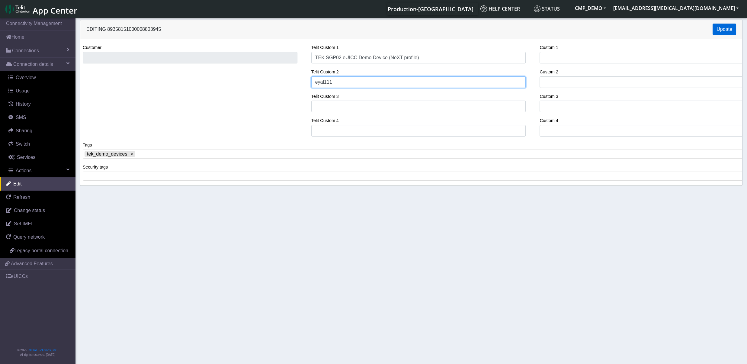
type input "eyal111"
click at [735, 30] on button "Update" at bounding box center [725, 29] width 24 height 11
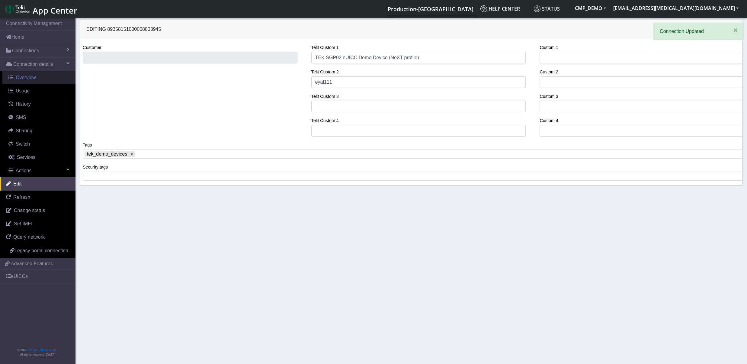
click at [26, 81] on link "Overview" at bounding box center [38, 77] width 73 height 13
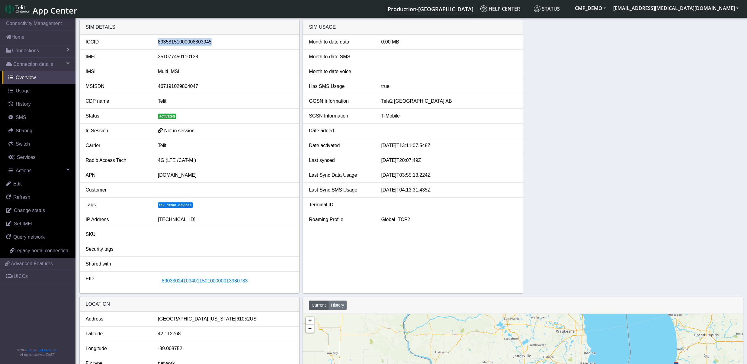
drag, startPoint x: 216, startPoint y: 42, endPoint x: 159, endPoint y: 40, distance: 57.7
click at [159, 40] on div "89358151000008803945" at bounding box center [225, 41] width 144 height 7
copy div "89358151000008803945"
click at [24, 54] on span "Connections" at bounding box center [25, 50] width 27 height 7
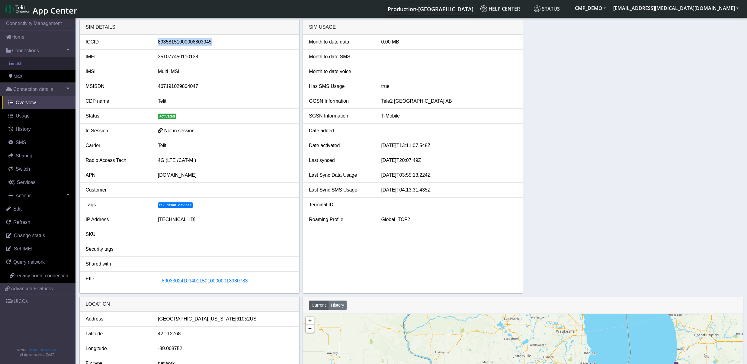
click at [28, 60] on link "List" at bounding box center [38, 63] width 76 height 13
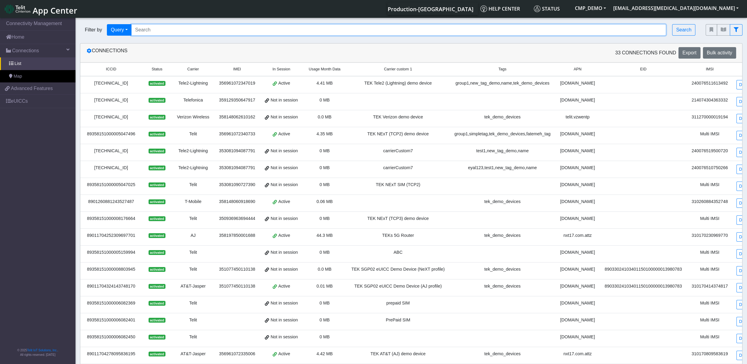
click at [160, 28] on input "Search..." at bounding box center [398, 29] width 535 height 11
paste input "89358151000008803945"
type input "89358151000008803945"
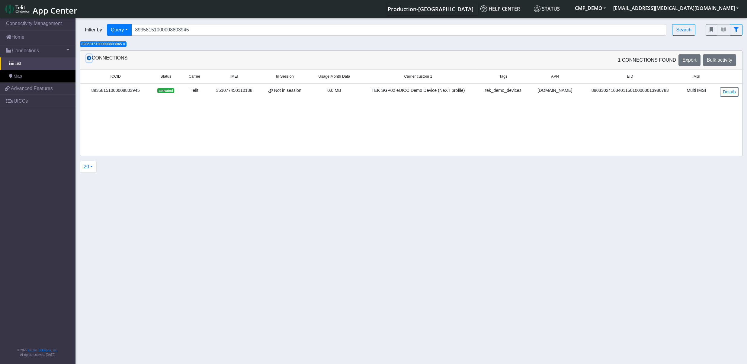
click at [87, 59] on button at bounding box center [88, 58] width 5 height 8
click at [90, 60] on icon at bounding box center [89, 58] width 5 height 5
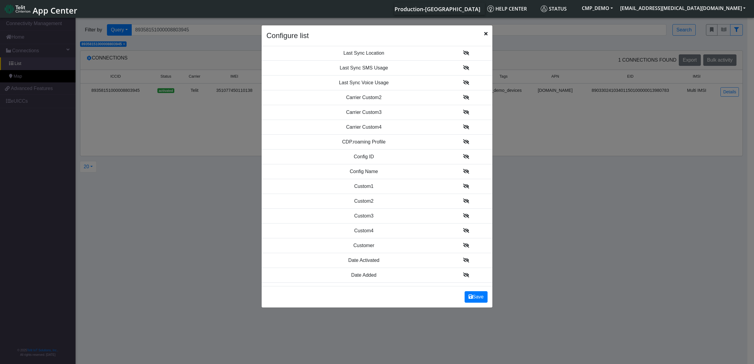
scroll to position [188, 0]
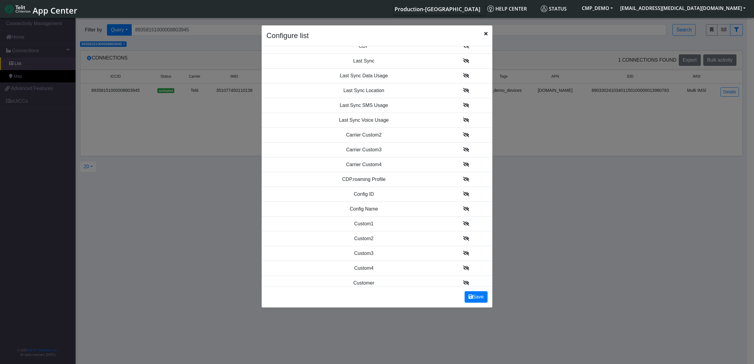
click at [463, 137] on icon at bounding box center [466, 134] width 6 height 5
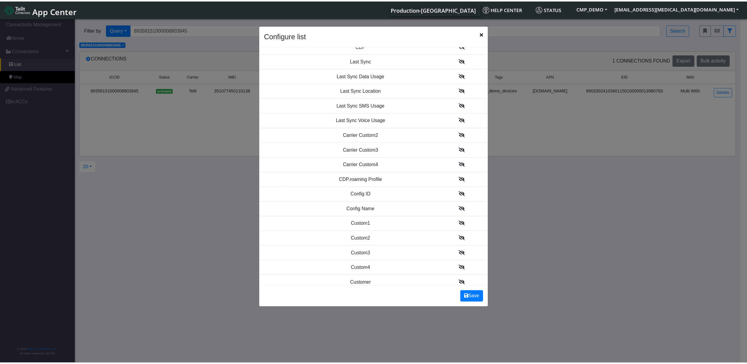
scroll to position [204, 0]
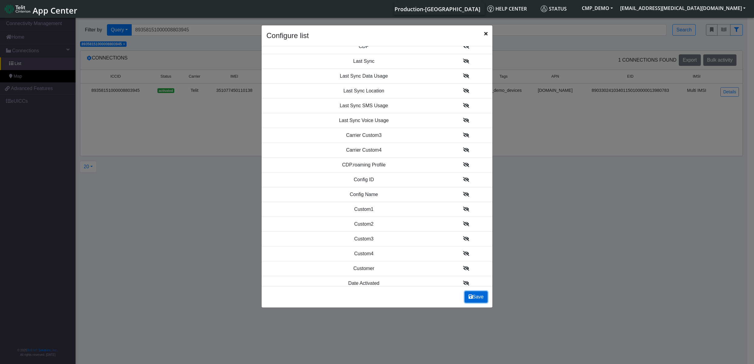
drag, startPoint x: 476, startPoint y: 300, endPoint x: 594, endPoint y: 298, distance: 117.8
click at [477, 300] on button "Save" at bounding box center [476, 296] width 23 height 11
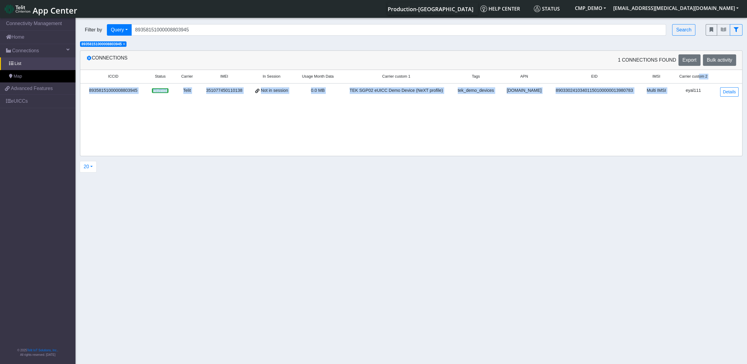
drag, startPoint x: 682, startPoint y: 92, endPoint x: 698, endPoint y: 94, distance: 15.9
click at [698, 94] on div "eyal111" at bounding box center [694, 90] width 36 height 7
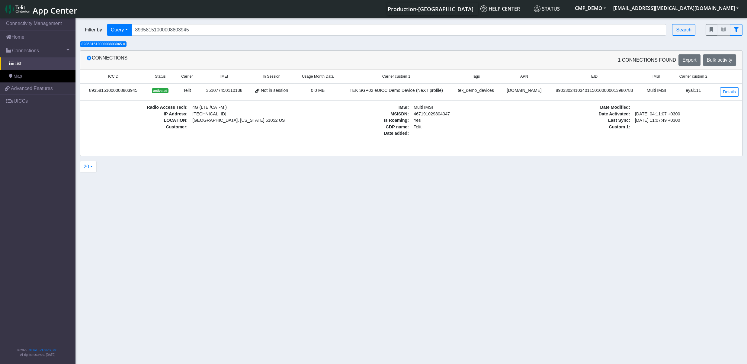
click at [700, 94] on td "eyal111" at bounding box center [693, 91] width 43 height 17
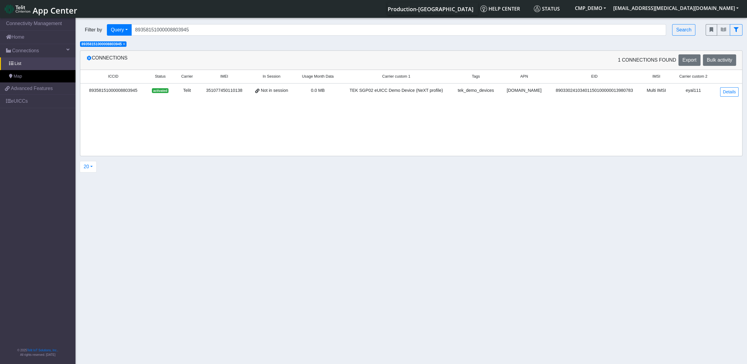
click at [699, 95] on td "eyal111" at bounding box center [693, 91] width 43 height 17
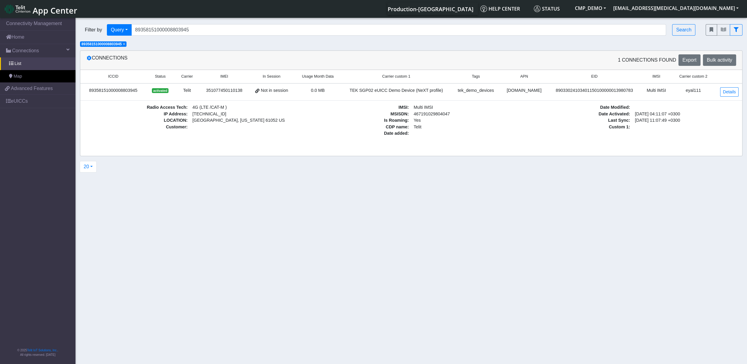
click at [692, 93] on div "eyal111" at bounding box center [694, 90] width 36 height 7
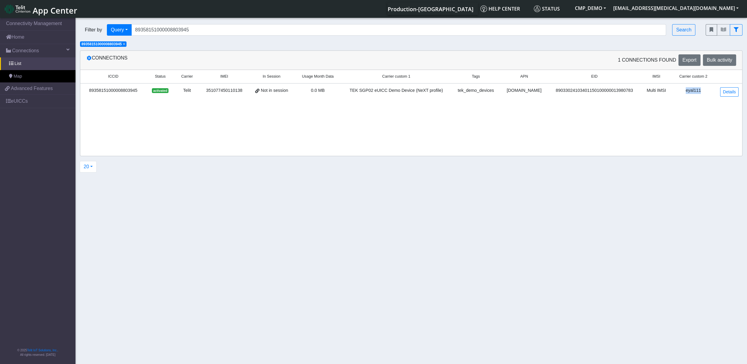
drag, startPoint x: 702, startPoint y: 94, endPoint x: 683, endPoint y: 94, distance: 18.4
click at [683, 94] on td "eyal111" at bounding box center [693, 91] width 43 height 17
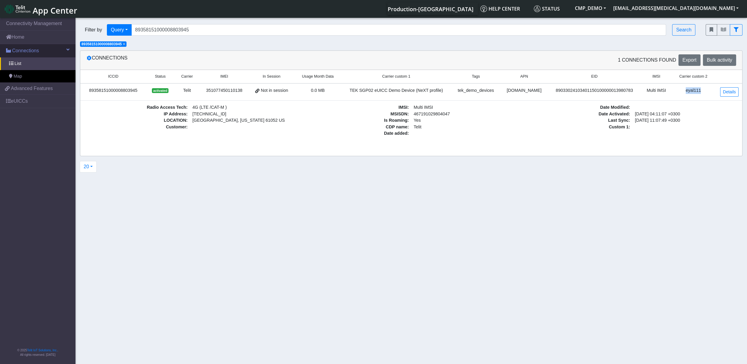
click at [21, 50] on span "Connections" at bounding box center [25, 50] width 27 height 7
click at [733, 92] on link "Details" at bounding box center [729, 91] width 18 height 9
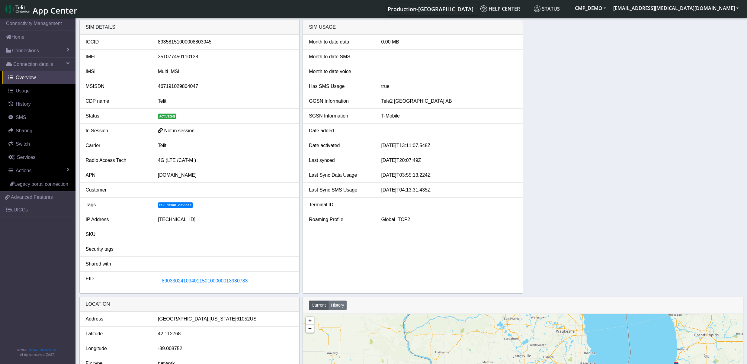
drag, startPoint x: 526, startPoint y: 37, endPoint x: 669, endPoint y: 187, distance: 206.6
click at [669, 187] on div "SIM details ICCID [TECHNICAL_ID] IMEI [TECHNICAL_ID] IMSI Multi IMSI MSISDN 467…" at bounding box center [411, 157] width 664 height 274
click at [640, 152] on div "SIM details ICCID [TECHNICAL_ID] IMEI [TECHNICAL_ID] IMSI Multi IMSI MSISDN 467…" at bounding box center [411, 157] width 664 height 274
click at [24, 66] on span "Connection details" at bounding box center [33, 64] width 40 height 7
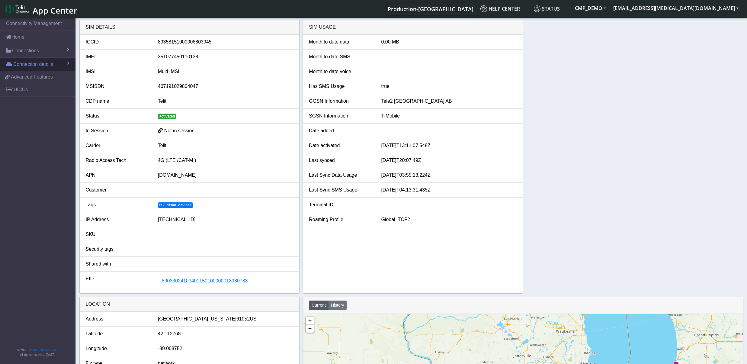
click at [24, 66] on span "Connection details" at bounding box center [33, 64] width 40 height 7
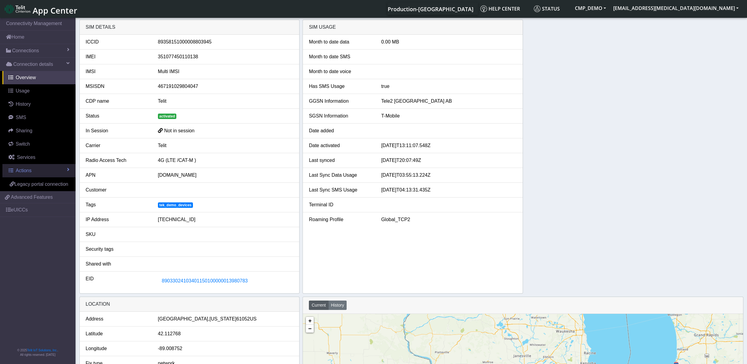
click at [42, 173] on link "Actions" at bounding box center [38, 170] width 73 height 13
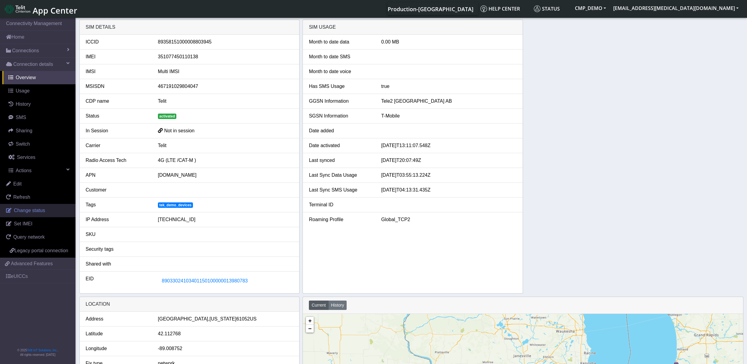
click at [26, 211] on span "Change status" at bounding box center [29, 210] width 31 height 5
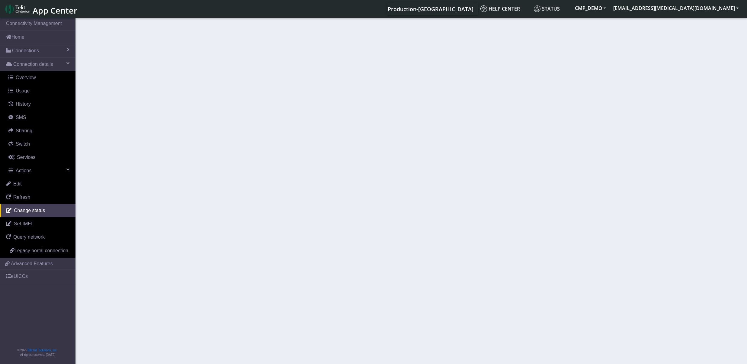
select select "activated"
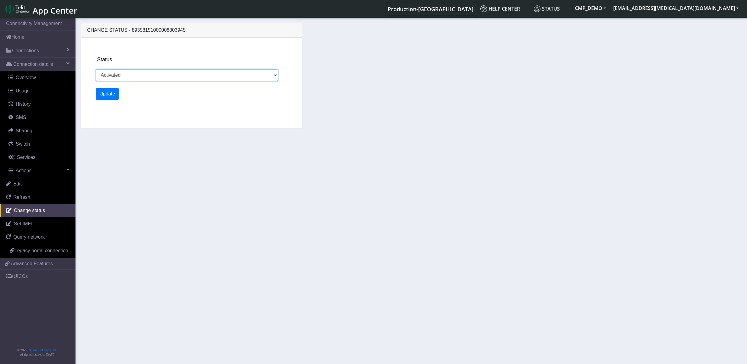
click at [96, 69] on select "Activated Deactivated" at bounding box center [187, 74] width 182 height 11
click at [182, 186] on section "Connectivity Management Home Connections List Map Connection details Overview U…" at bounding box center [373, 191] width 747 height 349
click at [174, 82] on div "Status Activated Deactivated Update" at bounding box center [196, 83] width 207 height 90
click at [180, 53] on div "Status Activated Deactivated Update" at bounding box center [196, 83] width 207 height 90
click at [26, 262] on span "Advanced Features" at bounding box center [32, 263] width 42 height 7
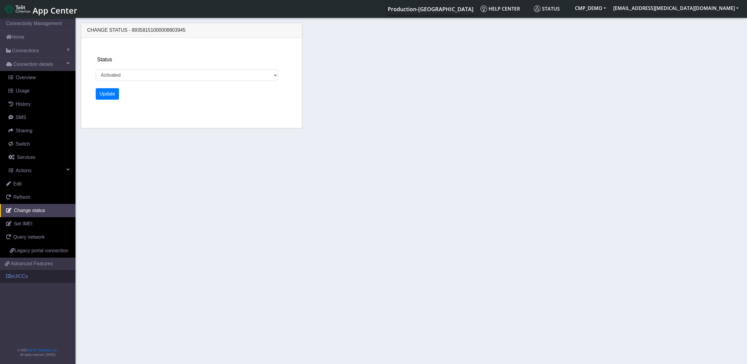
click at [25, 277] on link "eUICCs" at bounding box center [38, 276] width 76 height 13
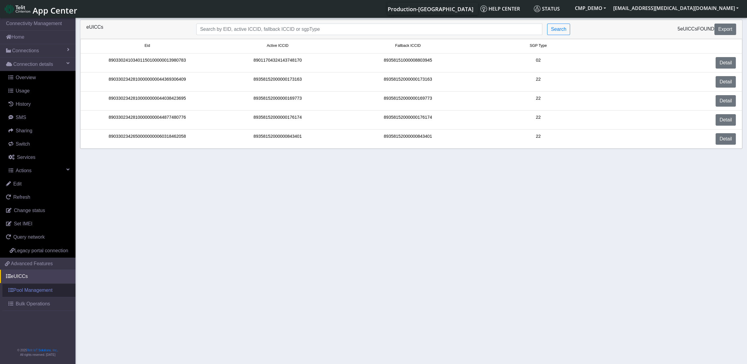
click at [28, 292] on link "Pool Management" at bounding box center [38, 290] width 73 height 13
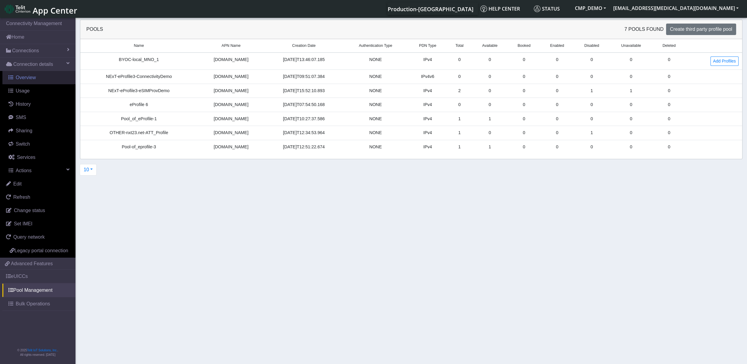
click at [30, 80] on span "Overview" at bounding box center [26, 77] width 20 height 5
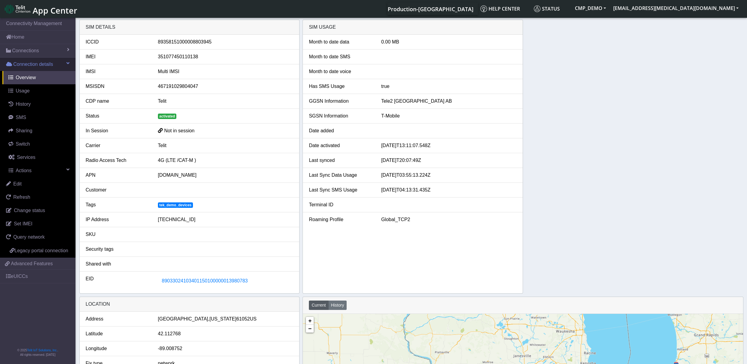
click at [43, 65] on span "Connection details" at bounding box center [33, 64] width 40 height 7
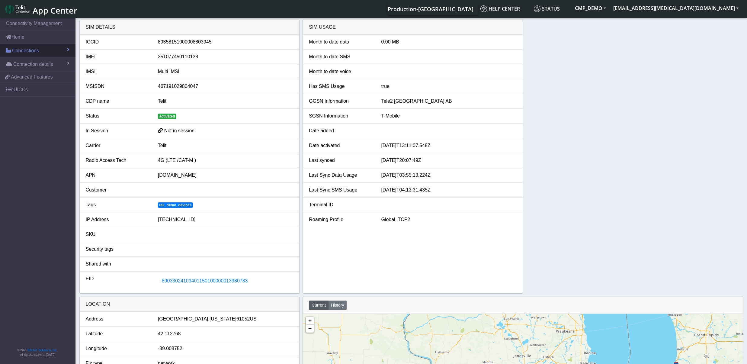
click at [43, 56] on link "Connections" at bounding box center [38, 50] width 76 height 13
click at [37, 60] on link "List" at bounding box center [38, 63] width 76 height 13
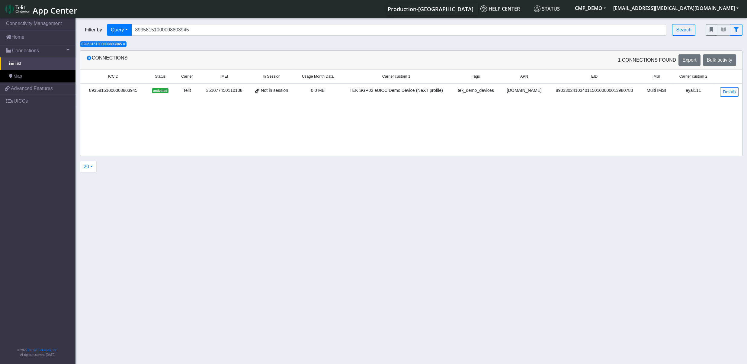
click at [125, 43] on span "×" at bounding box center [124, 44] width 2 height 4
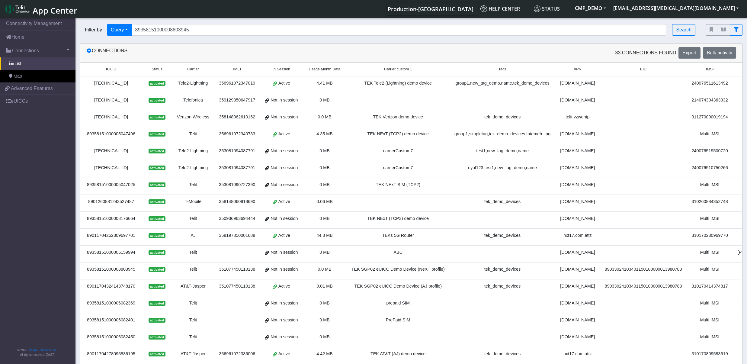
click at [180, 140] on td "Telit" at bounding box center [193, 135] width 42 height 17
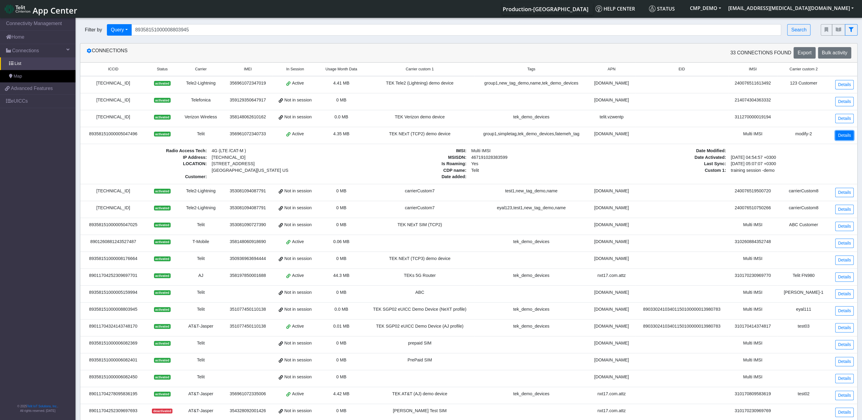
click at [754, 136] on link "Details" at bounding box center [844, 135] width 18 height 9
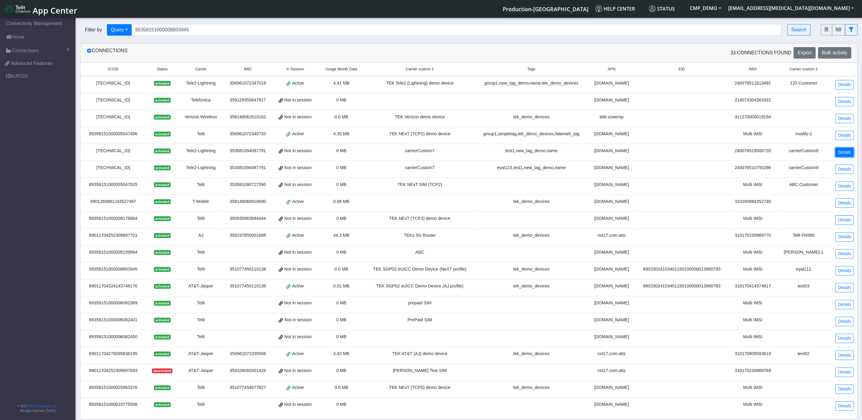
click at [754, 152] on link "Details" at bounding box center [844, 152] width 18 height 9
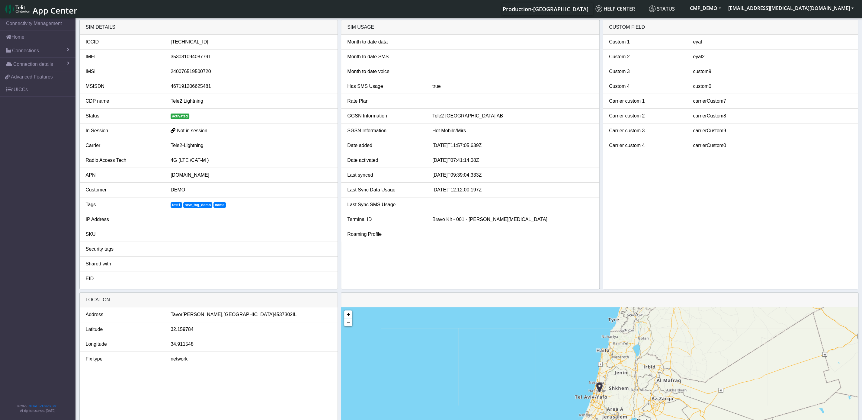
click at [54, 12] on span "App Center" at bounding box center [55, 10] width 45 height 11
